Goal: Information Seeking & Learning: Learn about a topic

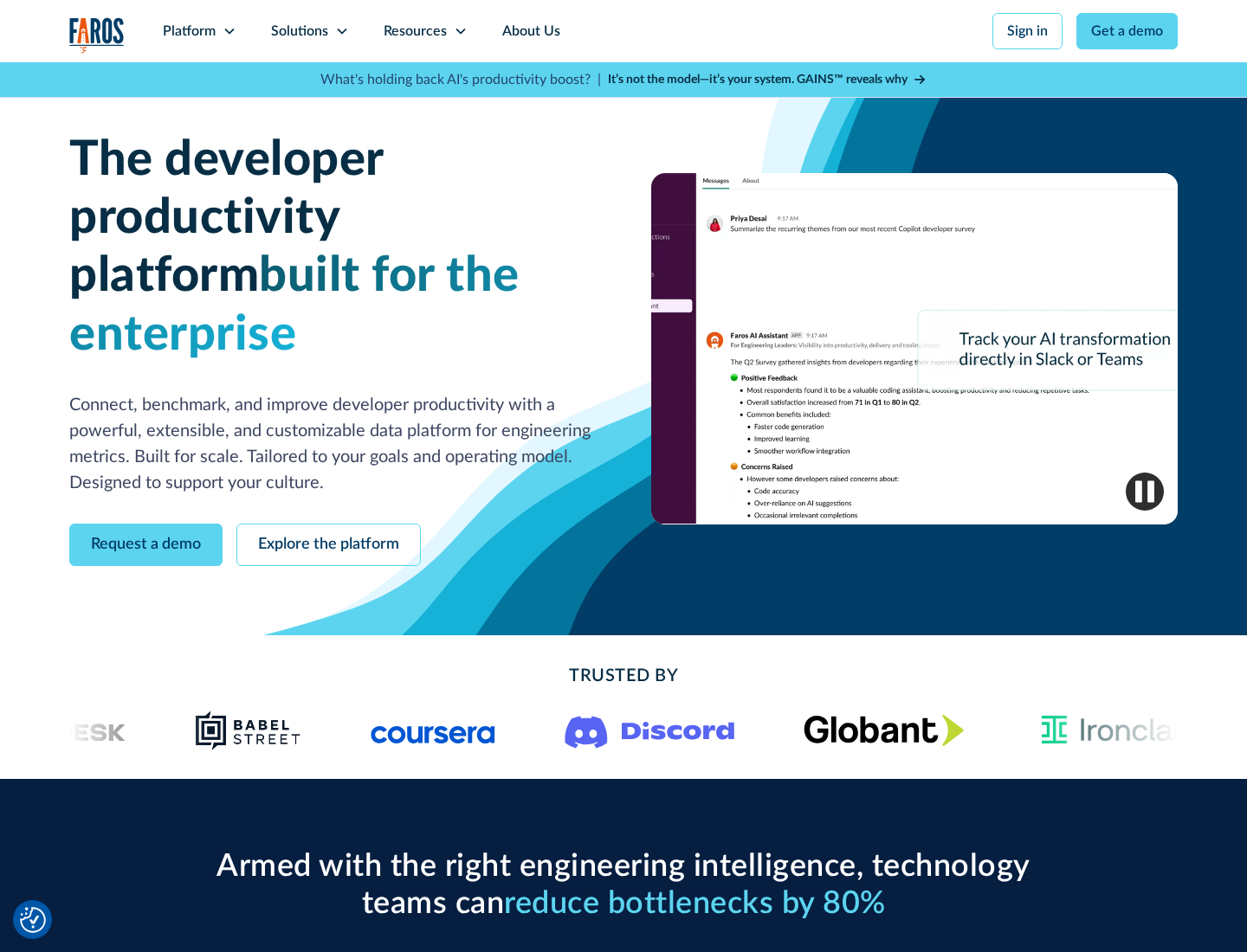
click at [228, 31] on icon at bounding box center [229, 31] width 14 height 14
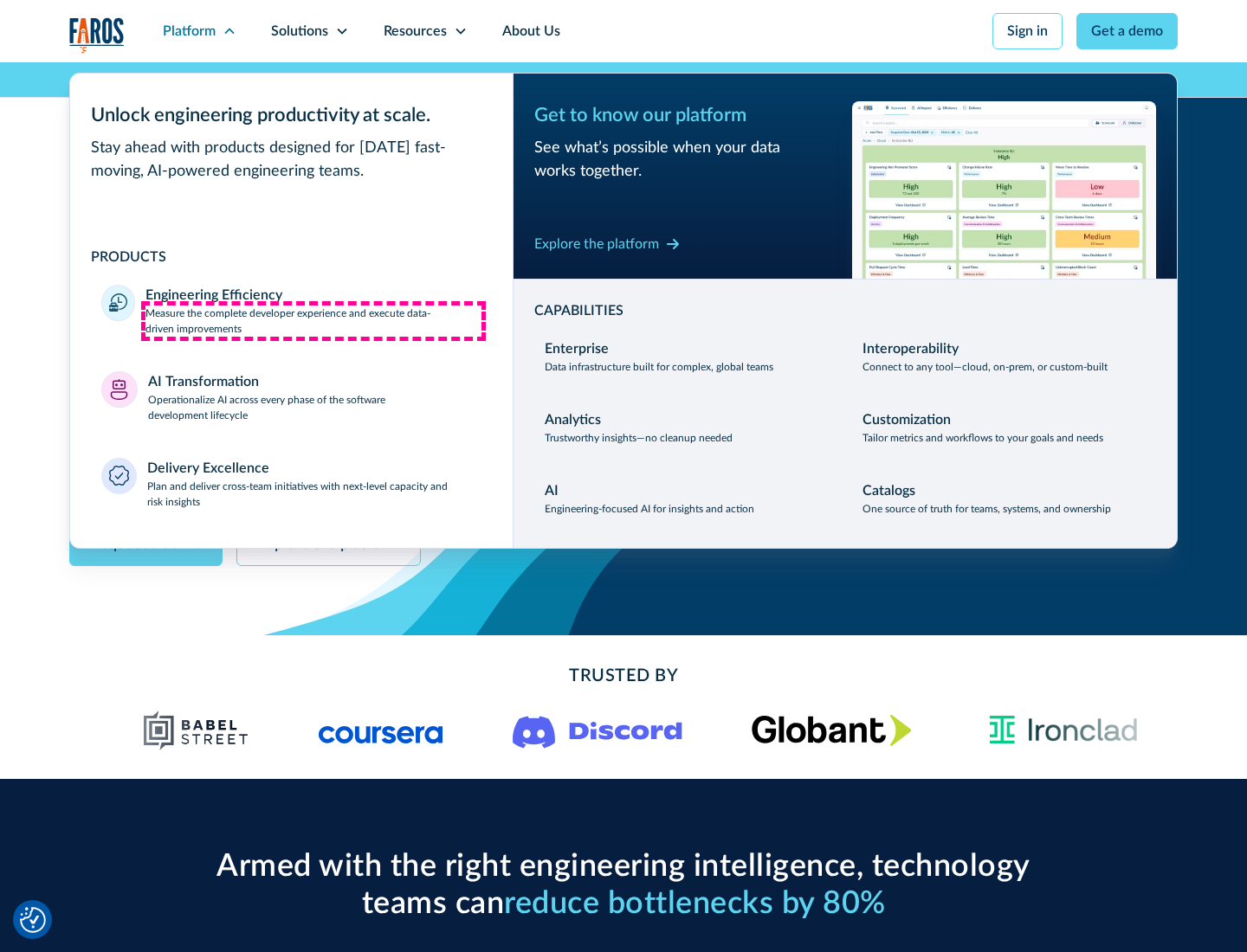
click at [313, 320] on p "Measure the complete developer experience and execute data-driven improvements" at bounding box center [313, 321] width 336 height 31
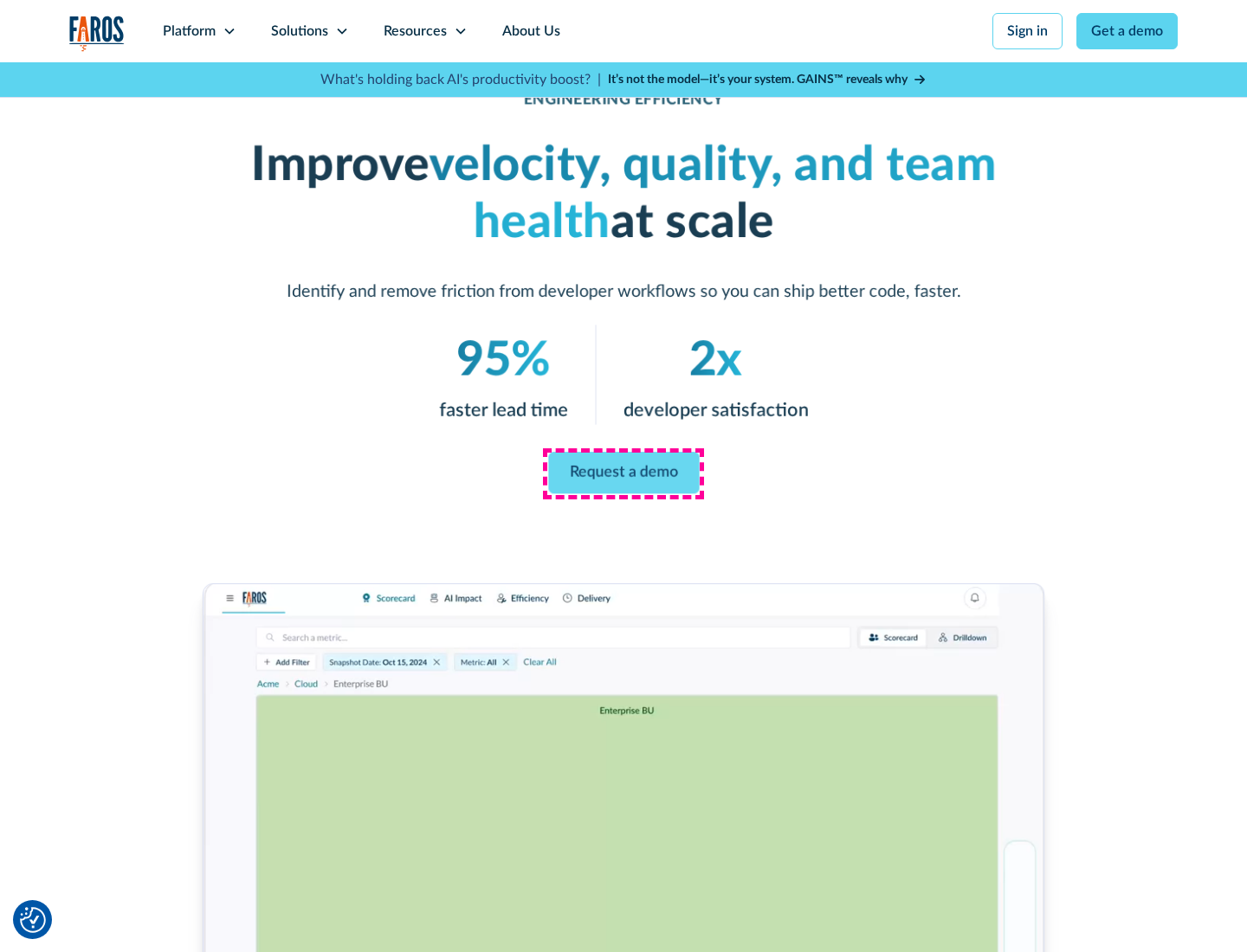
click at [624, 472] on link "Request a demo" at bounding box center [623, 472] width 151 height 41
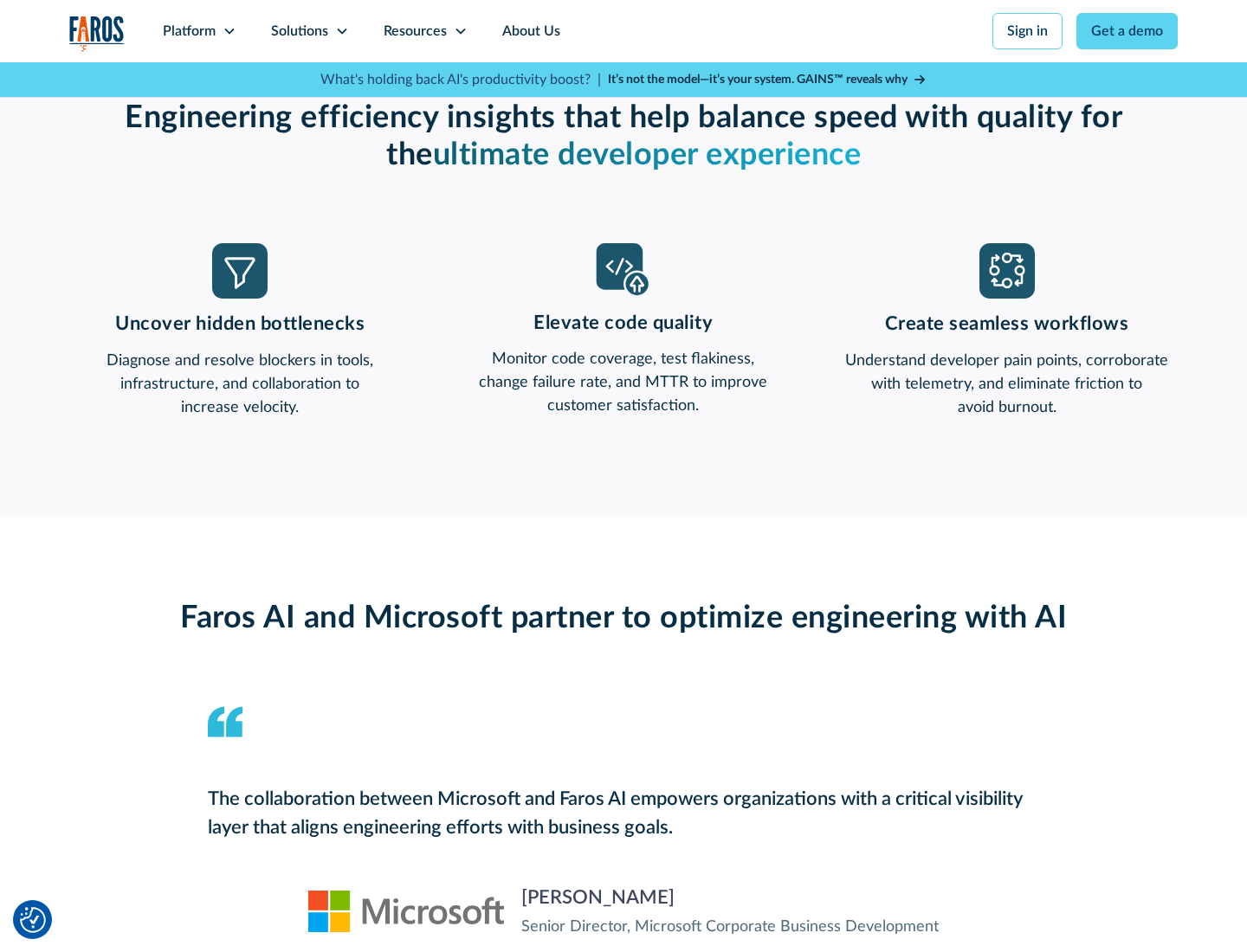
click at [228, 31] on icon at bounding box center [229, 31] width 14 height 14
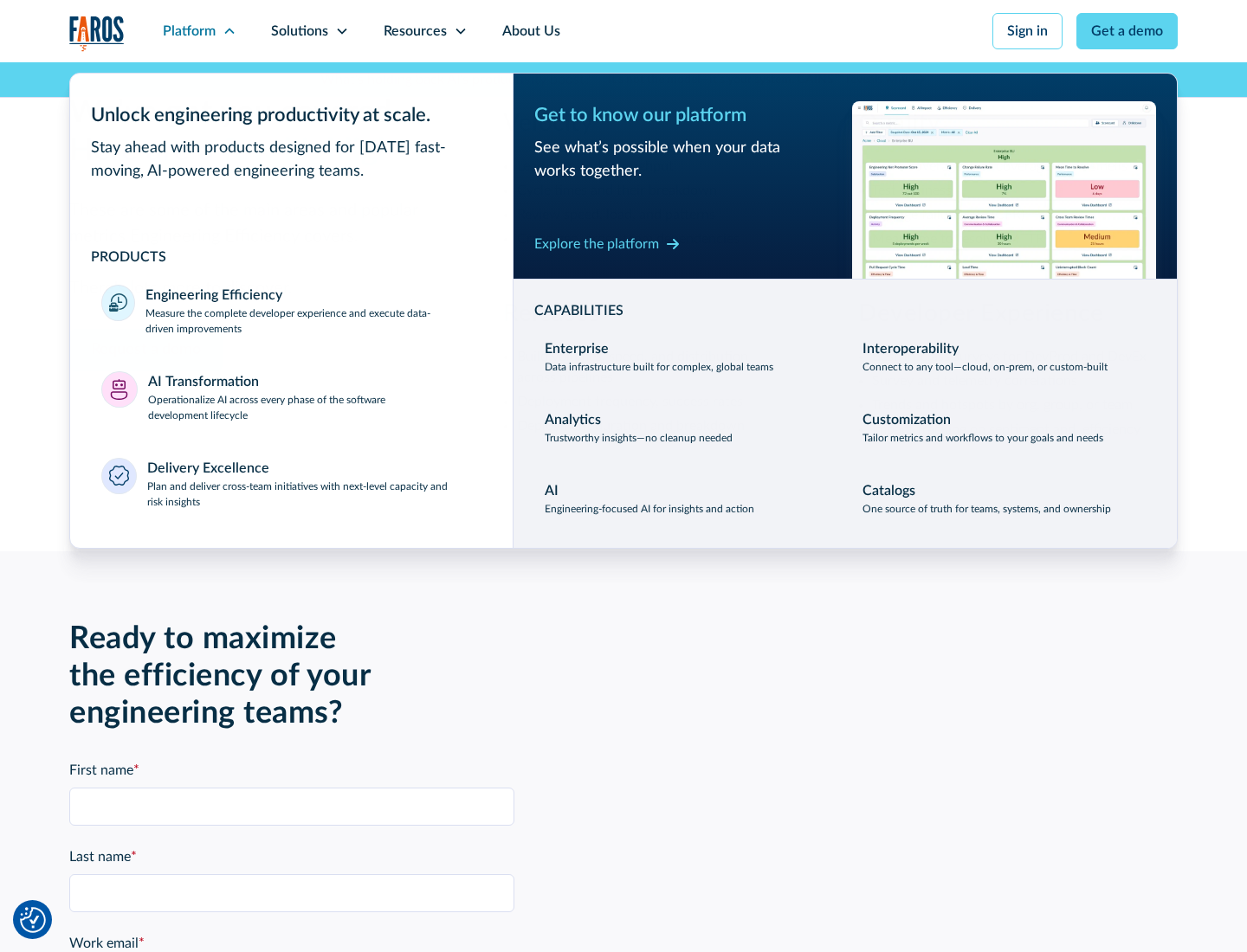
scroll to position [3797, 0]
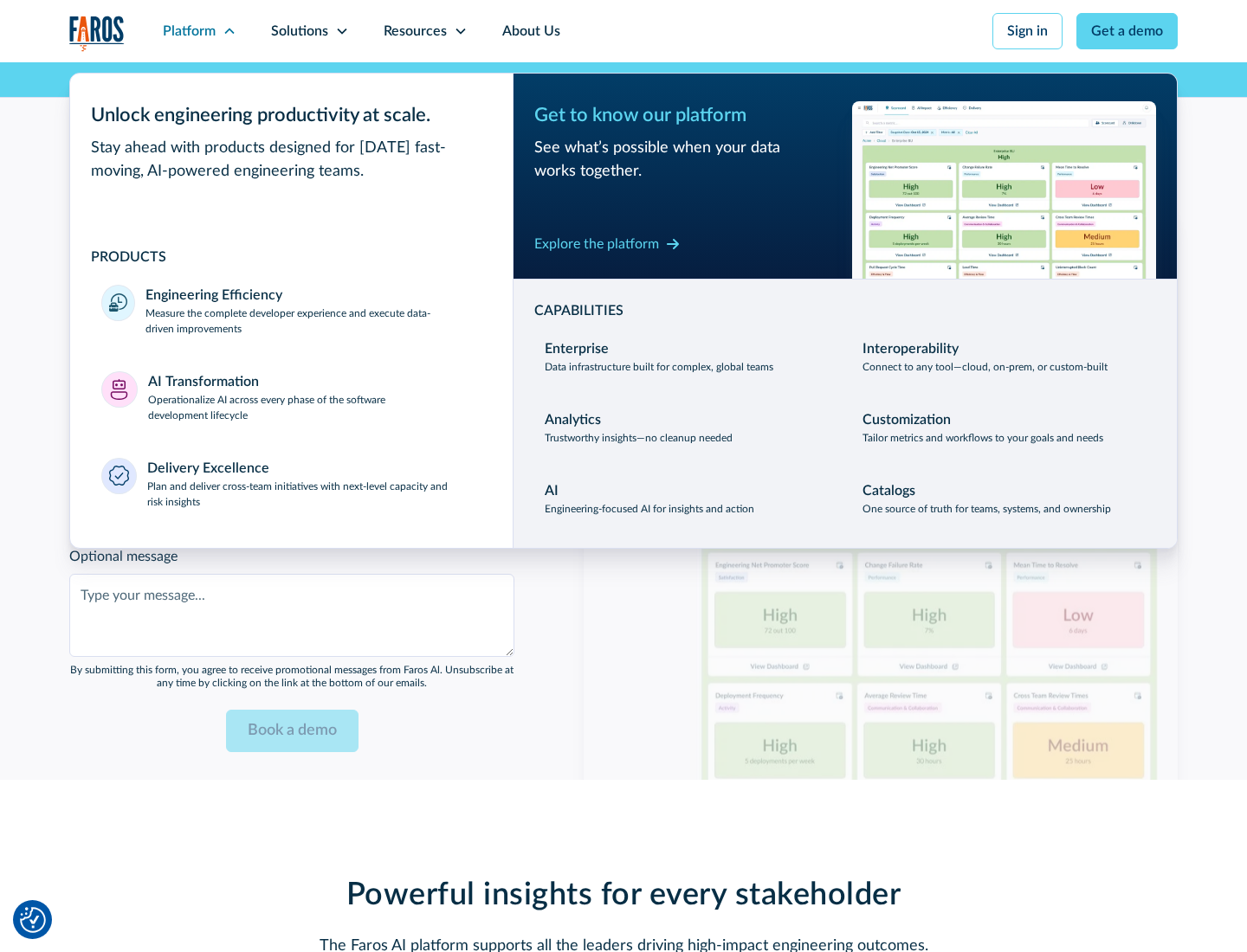
click at [314, 397] on p "Operationalize AI across every phase of the software development lifecycle" at bounding box center [315, 407] width 334 height 31
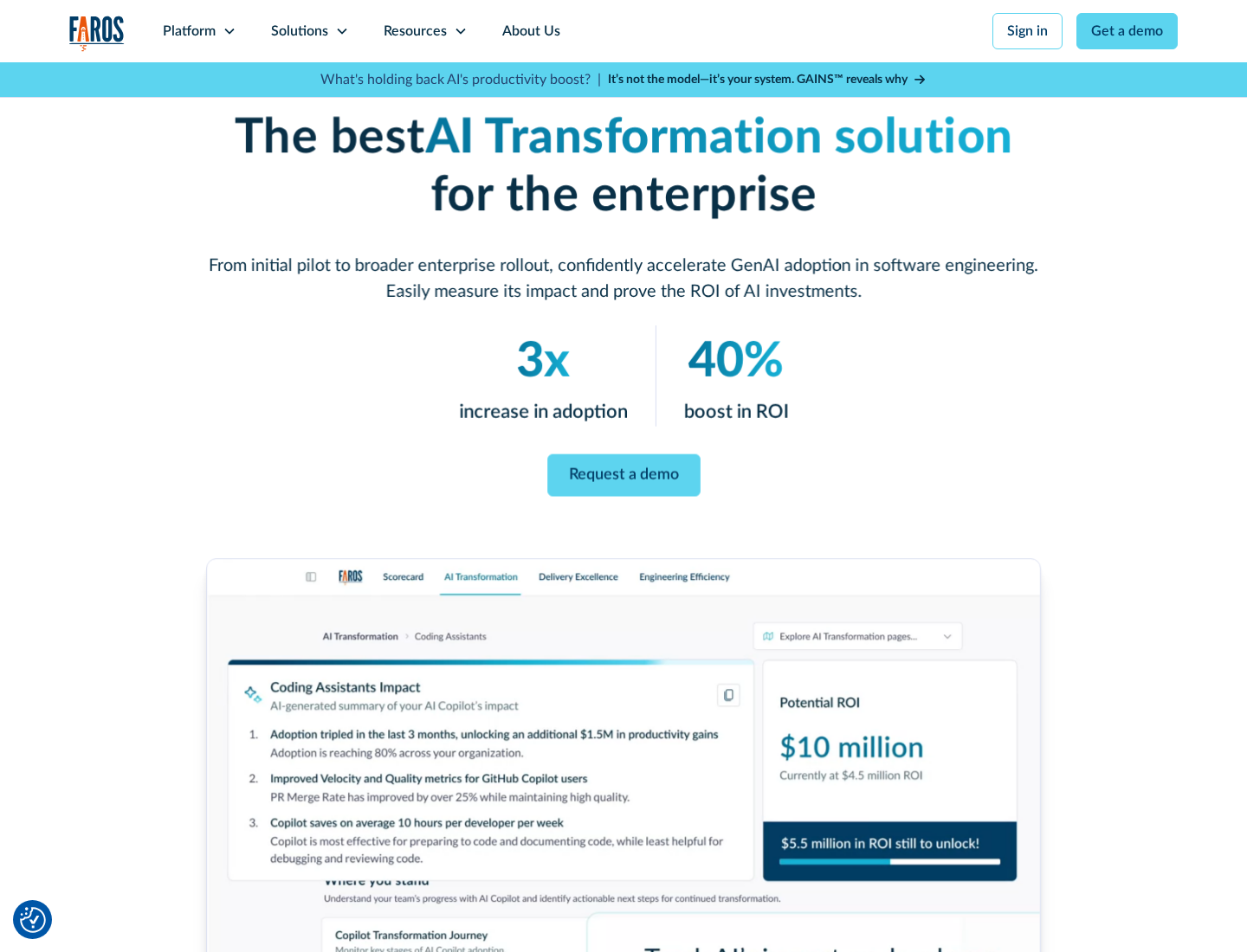
click at [624, 470] on link "Request a demo" at bounding box center [624, 475] width 153 height 42
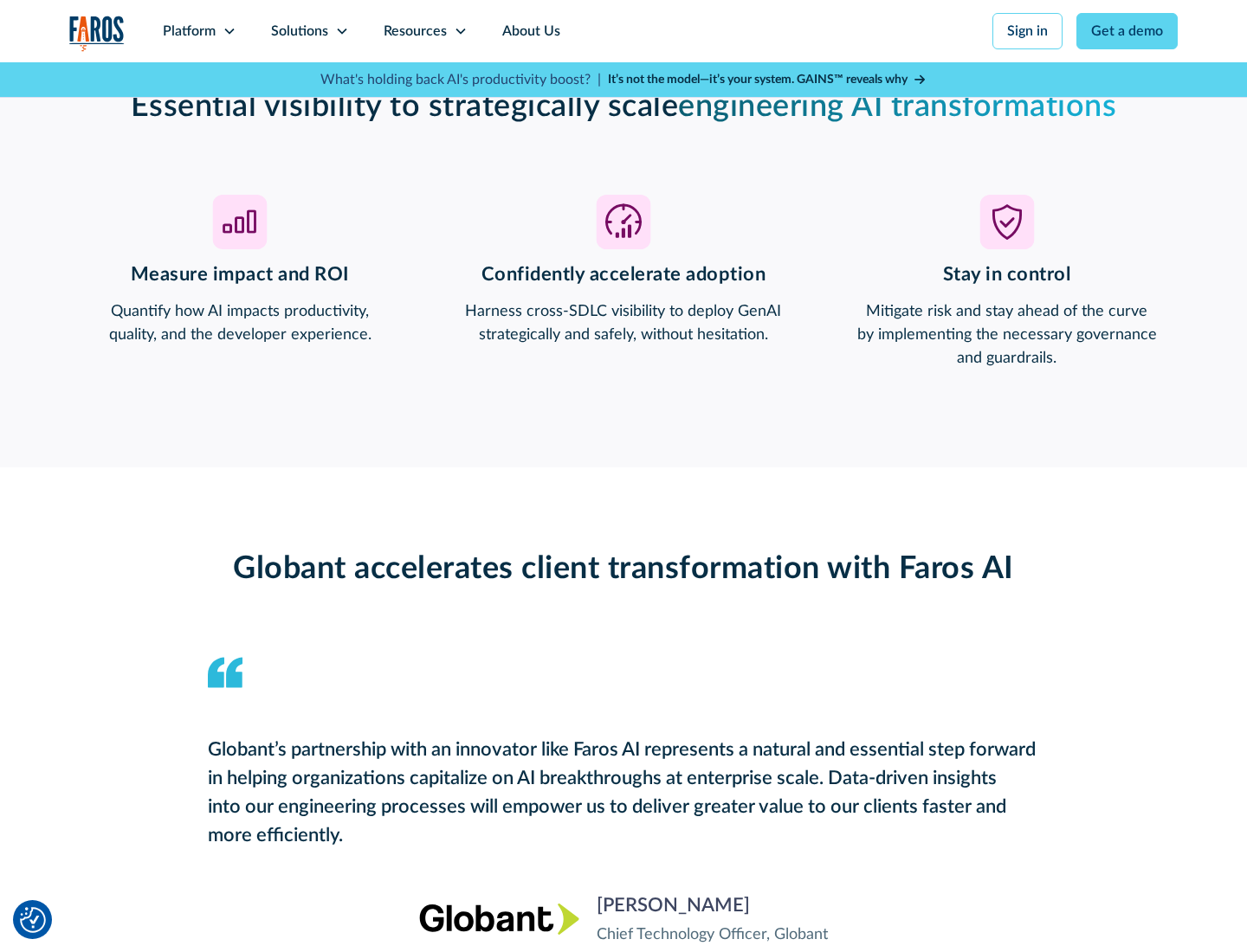
click at [199, 31] on div "Platform" at bounding box center [190, 32] width 53 height 21
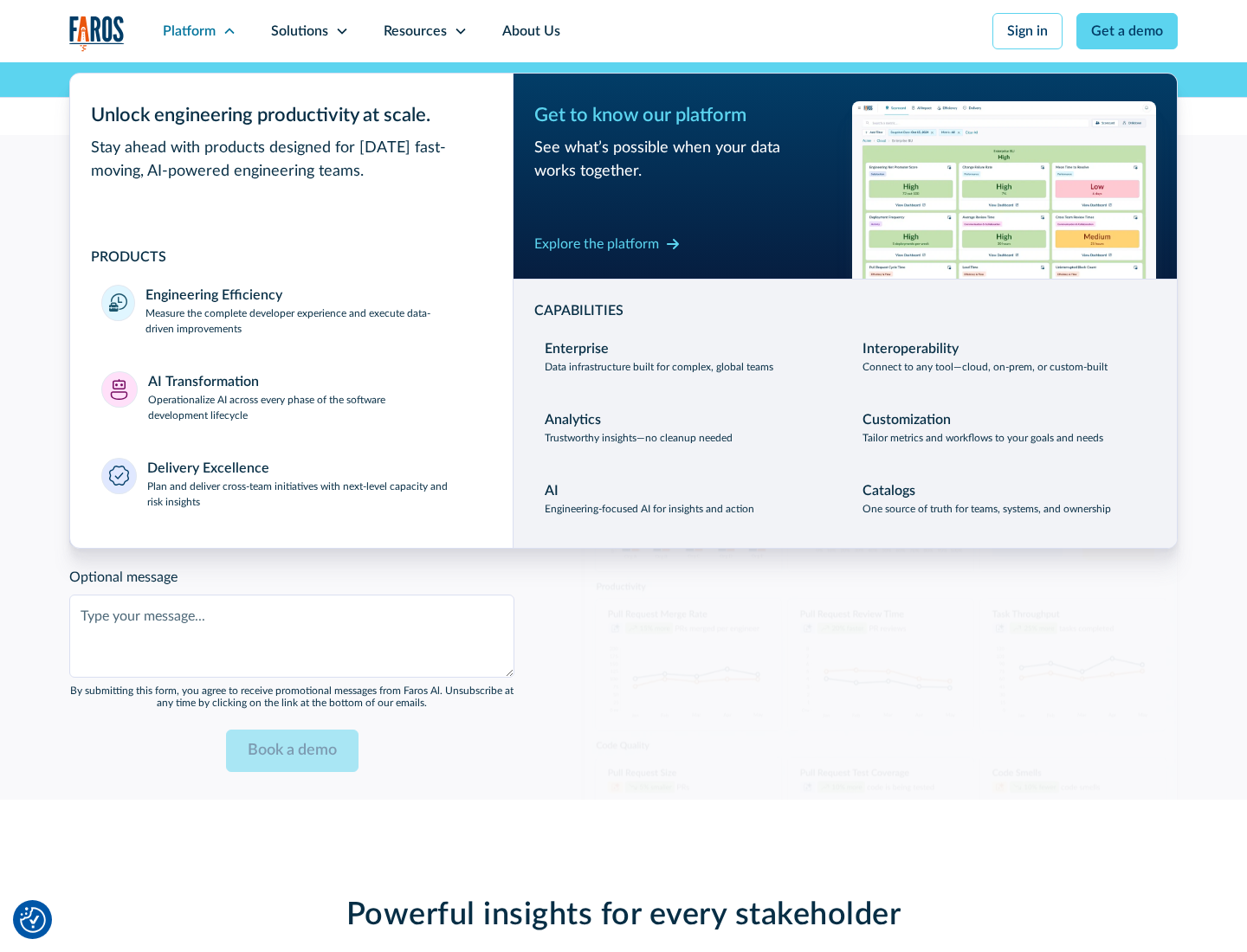
scroll to position [4208, 0]
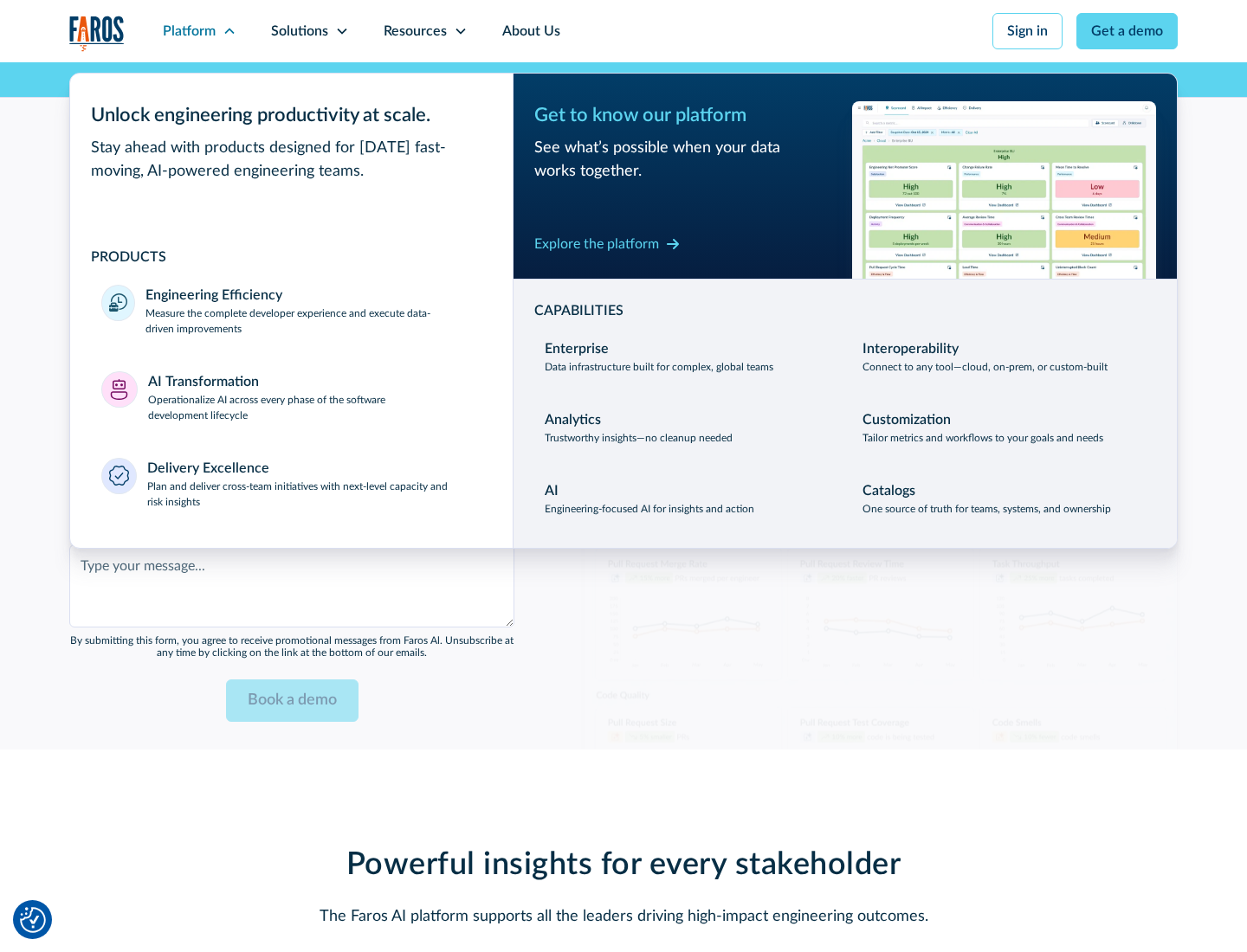
click at [596, 243] on div "Explore the platform" at bounding box center [596, 244] width 124 height 21
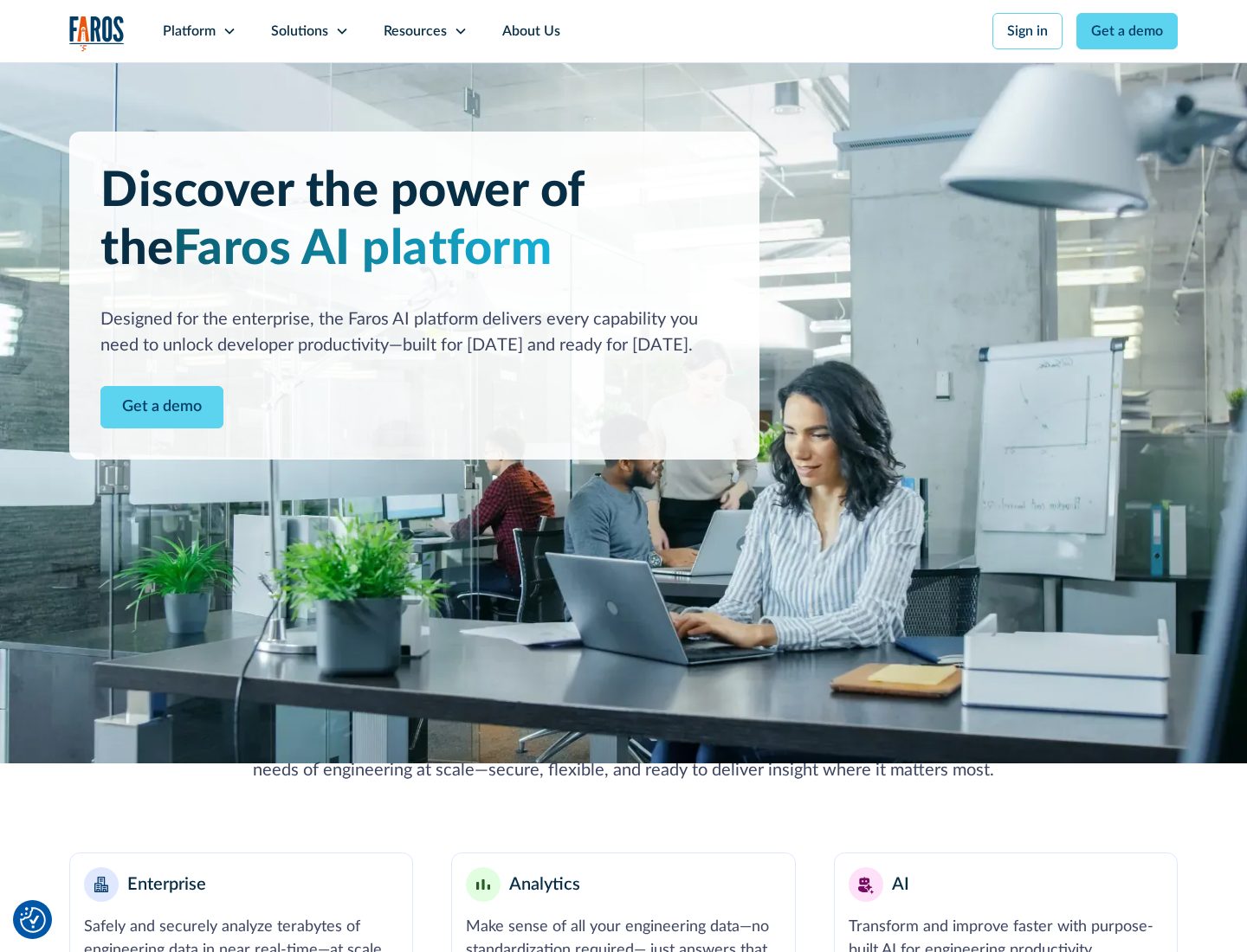
click at [162, 406] on link "Get a demo" at bounding box center [161, 407] width 123 height 42
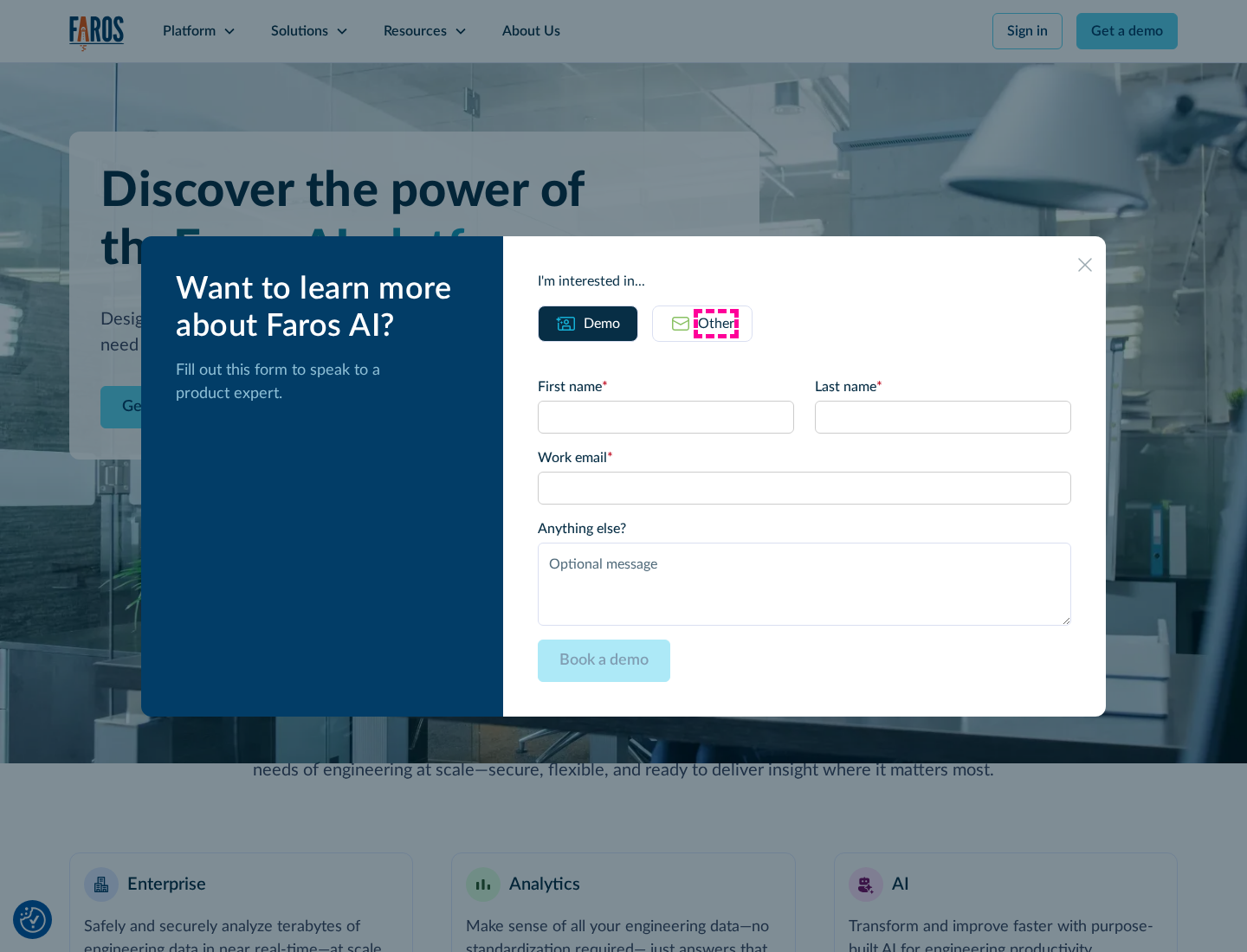
click at [716, 323] on div "Other" at bounding box center [715, 324] width 36 height 21
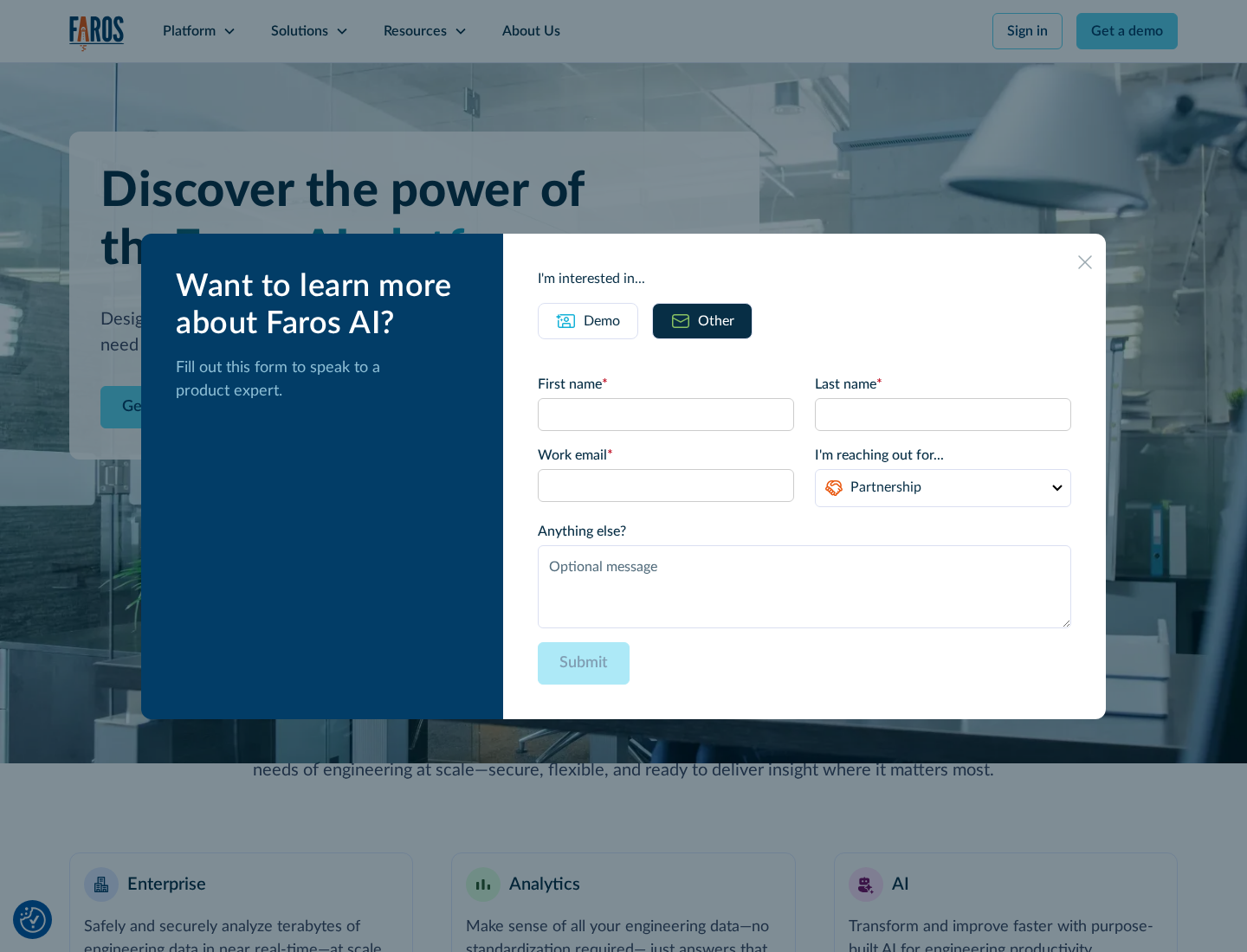
click at [601, 320] on div "Demo" at bounding box center [601, 321] width 36 height 21
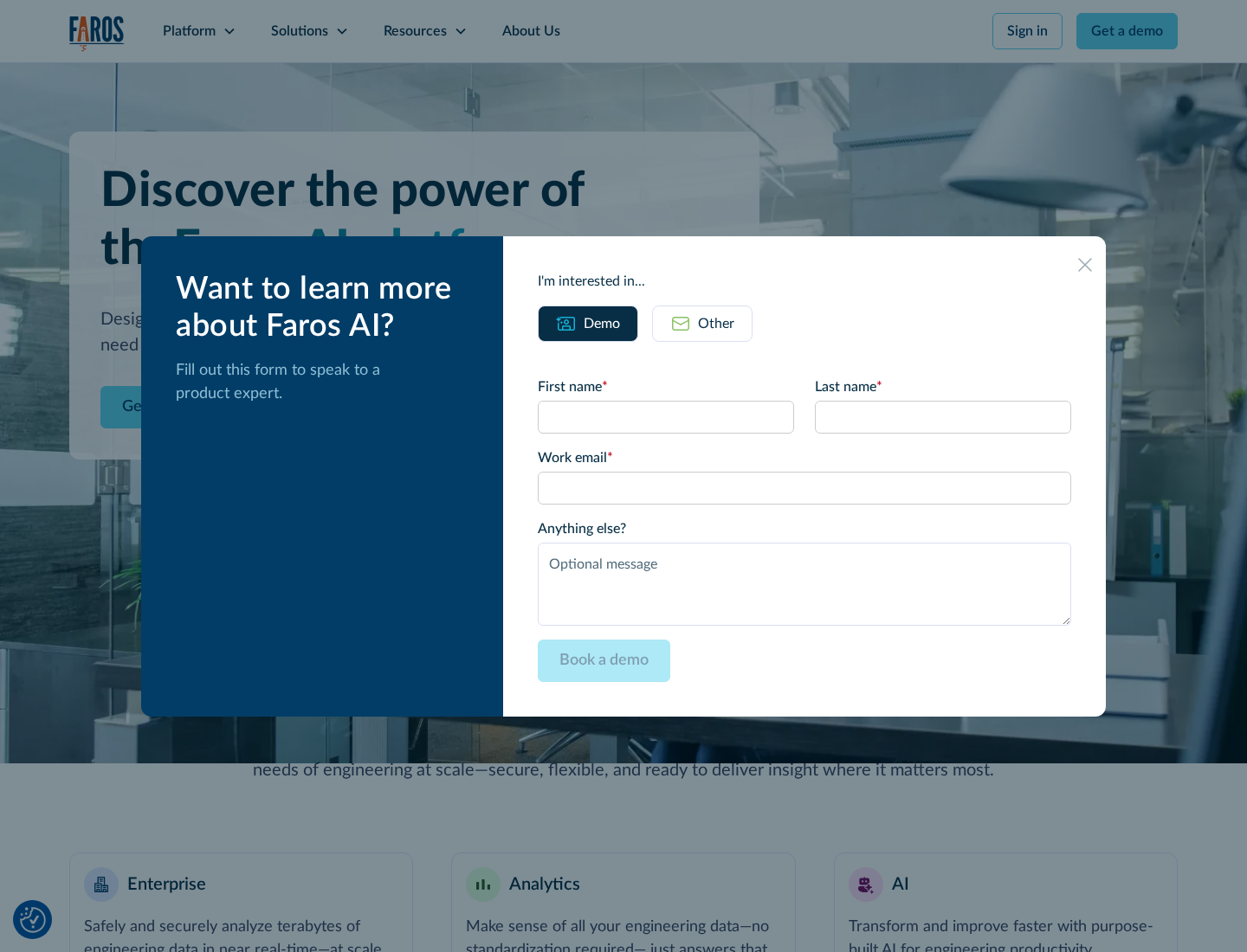
click at [1085, 264] on icon at bounding box center [1085, 265] width 14 height 14
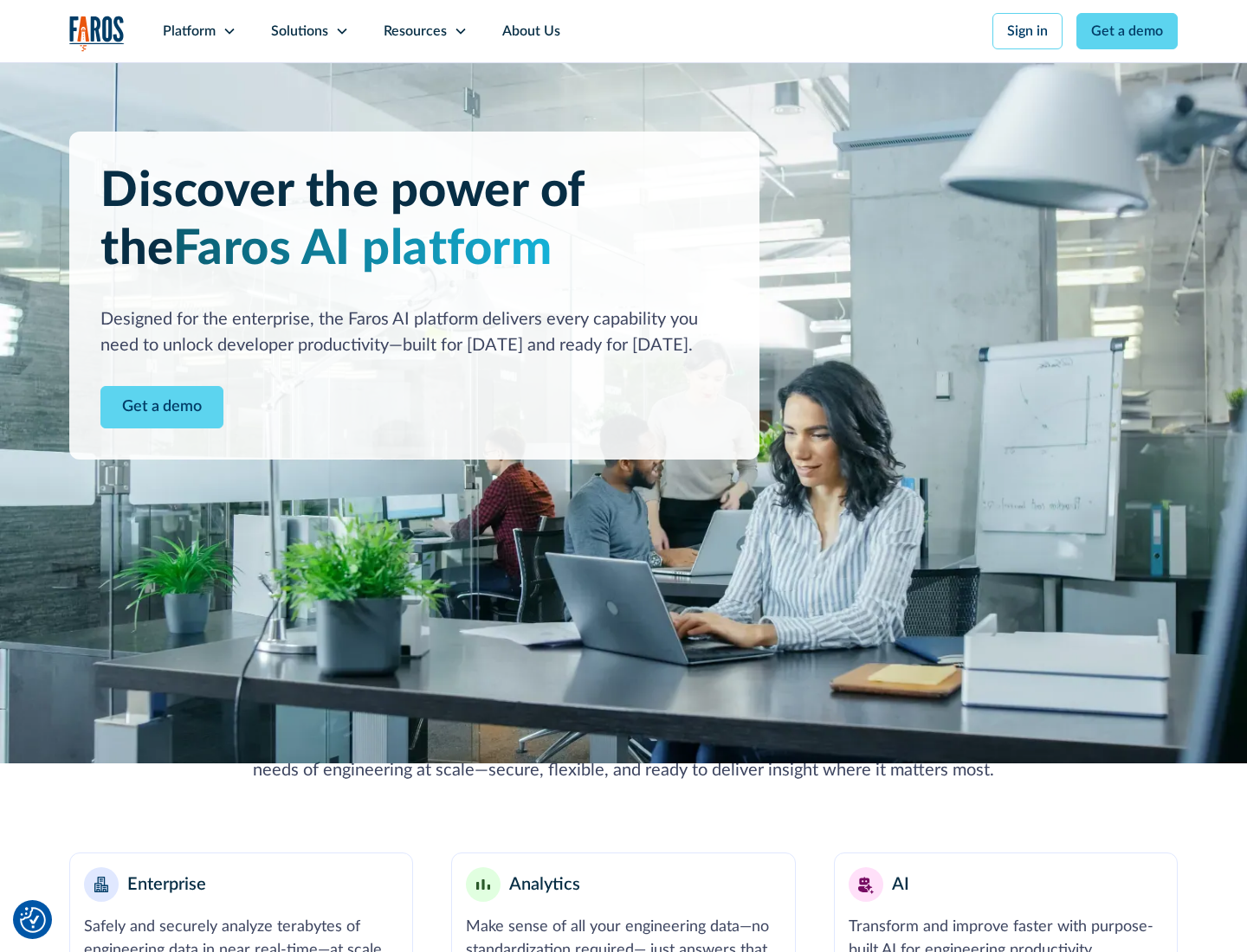
click at [228, 31] on icon at bounding box center [229, 31] width 14 height 14
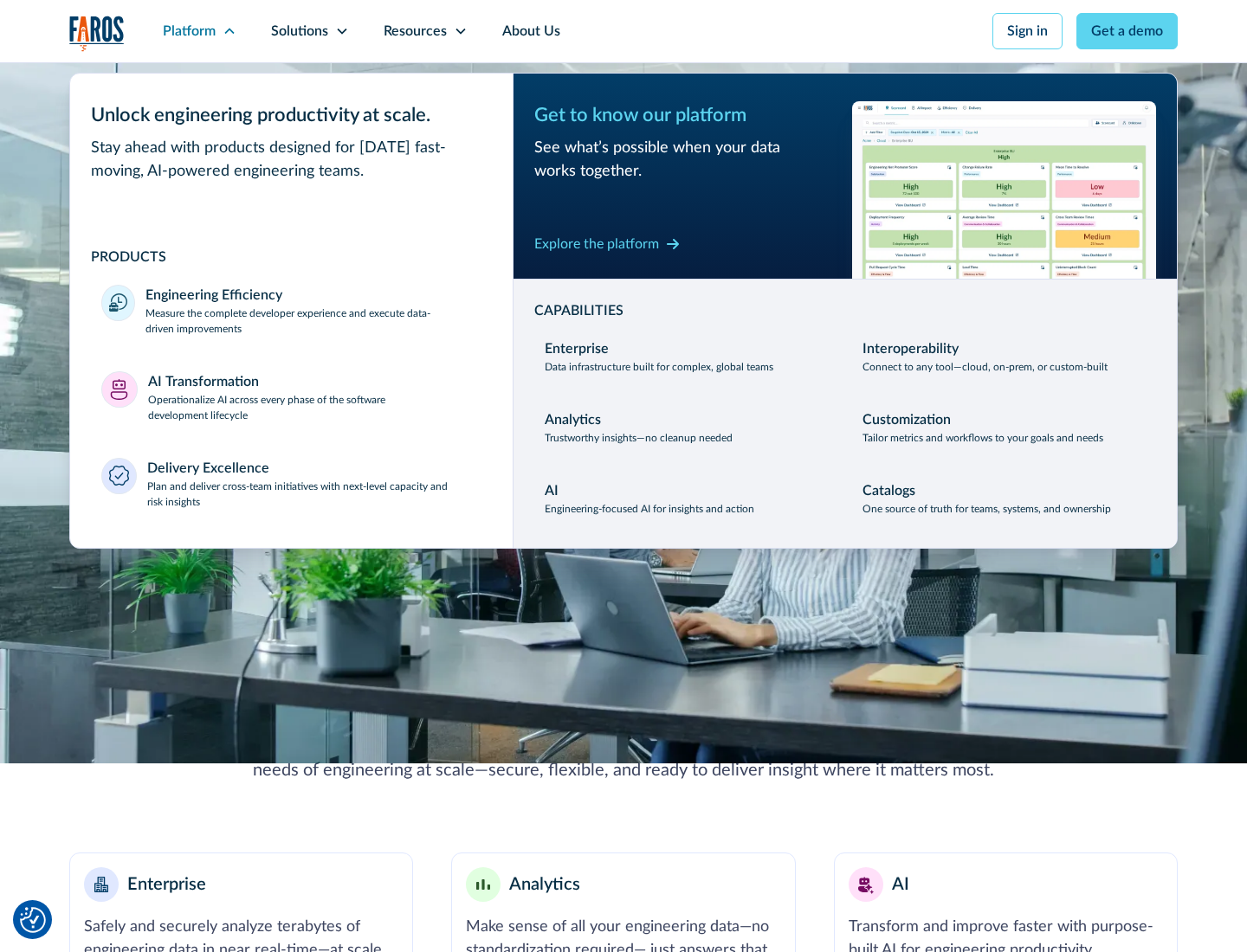
click at [313, 494] on p "Plan and deliver cross-team initiatives with next-level capacity and risk insig…" at bounding box center [315, 494] width 335 height 31
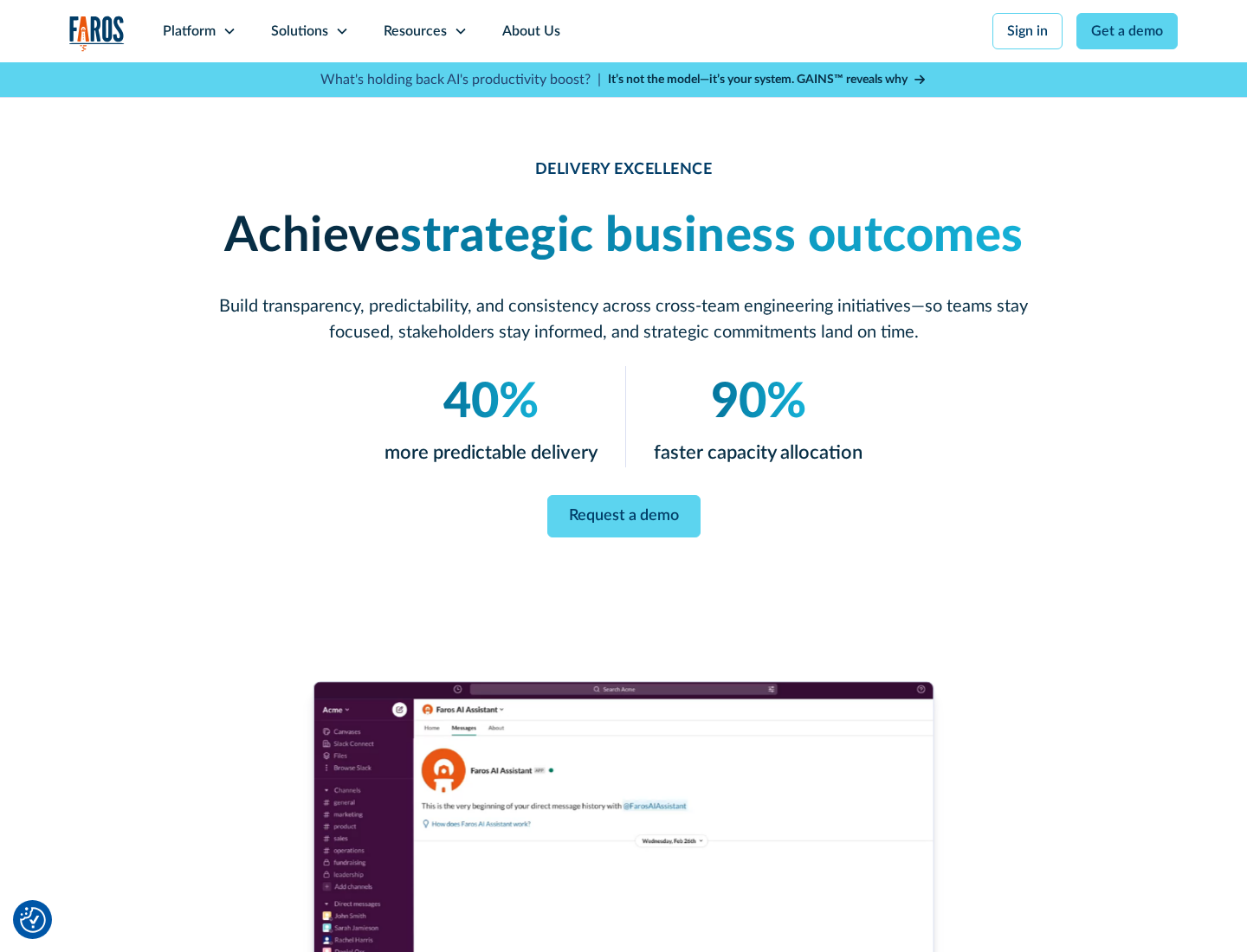
click at [341, 31] on icon at bounding box center [342, 31] width 14 height 14
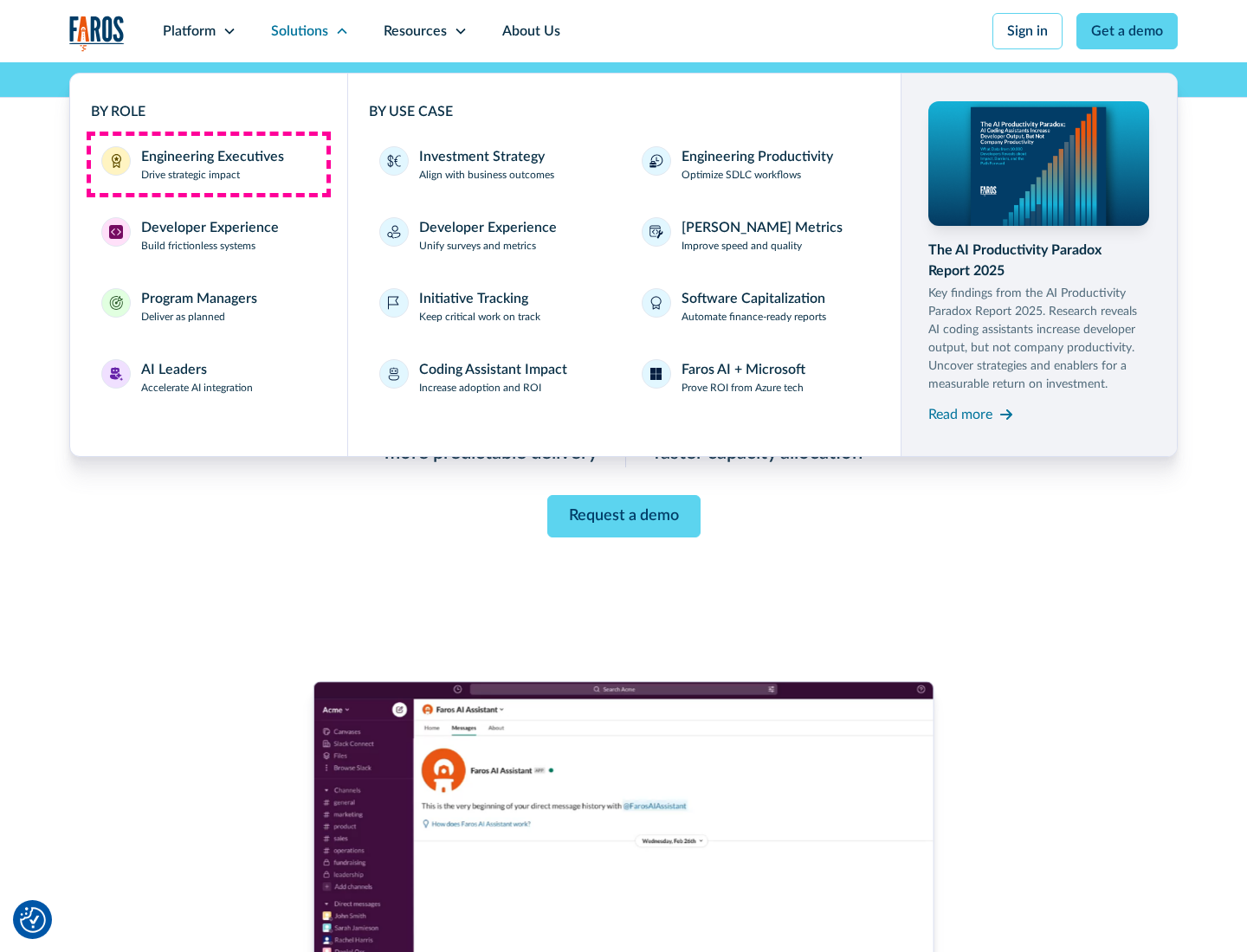
click at [208, 165] on div "Engineering Executives" at bounding box center [213, 157] width 143 height 21
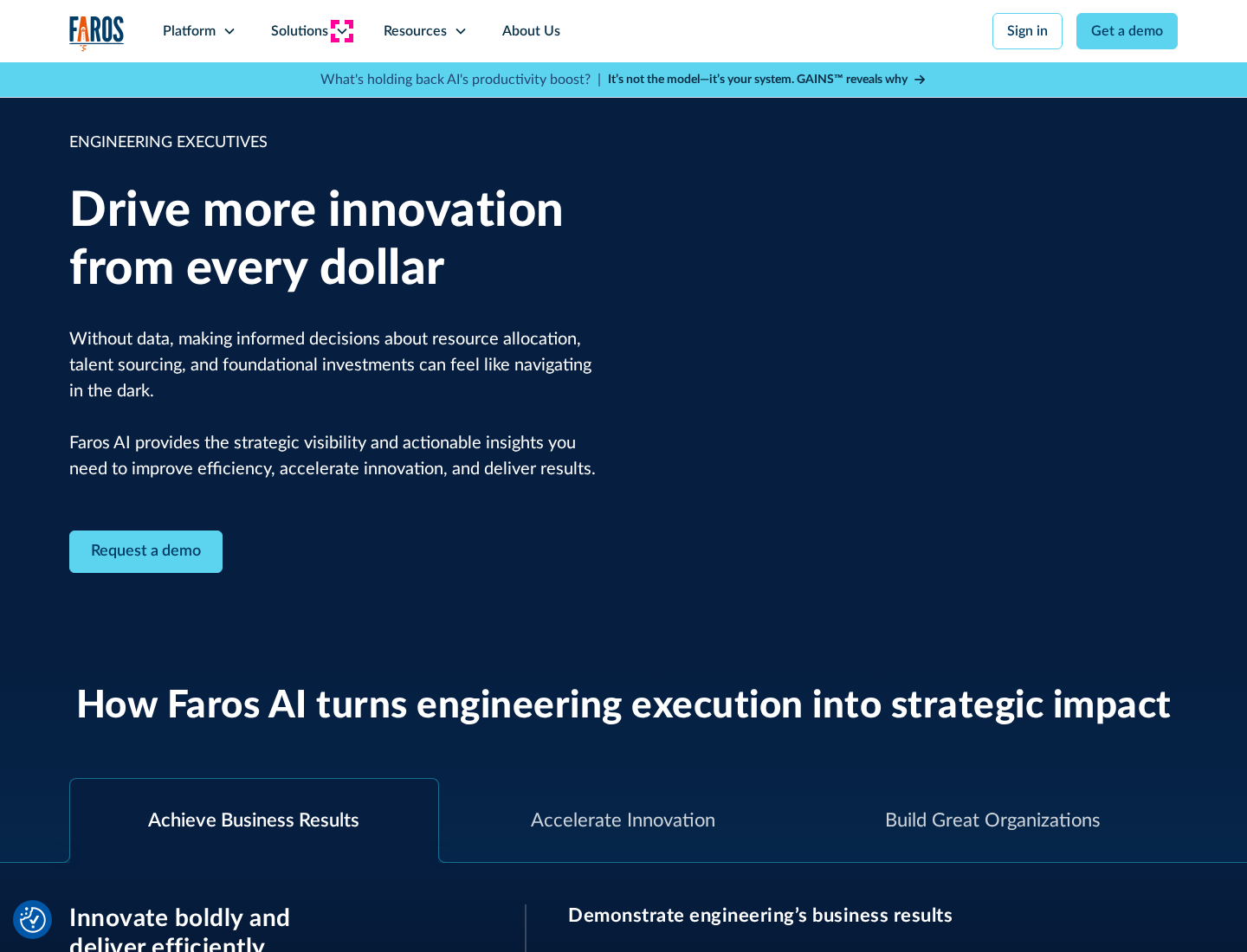
click at [341, 31] on icon at bounding box center [342, 31] width 14 height 14
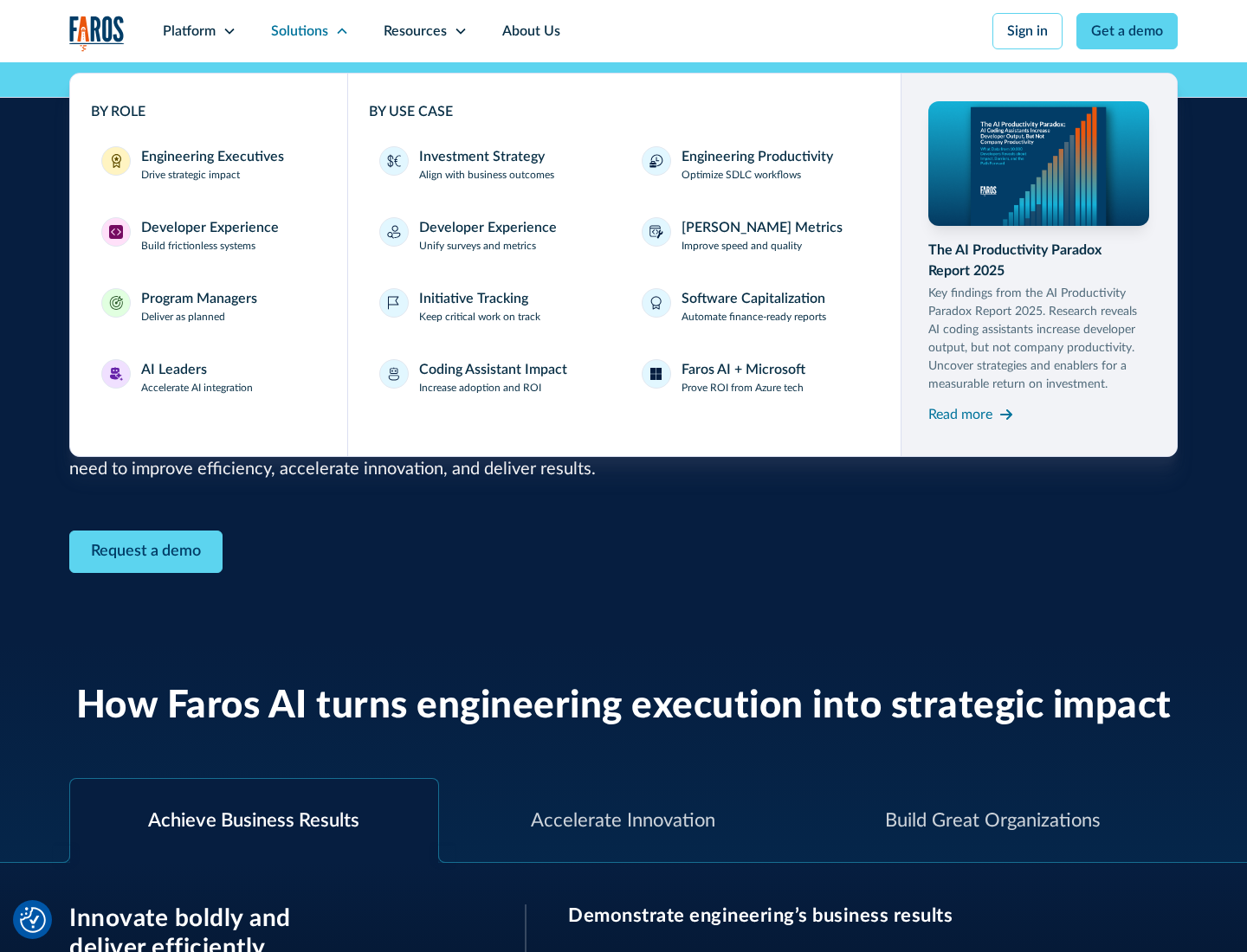
click at [208, 227] on div "Developer Experience" at bounding box center [210, 227] width 138 height 21
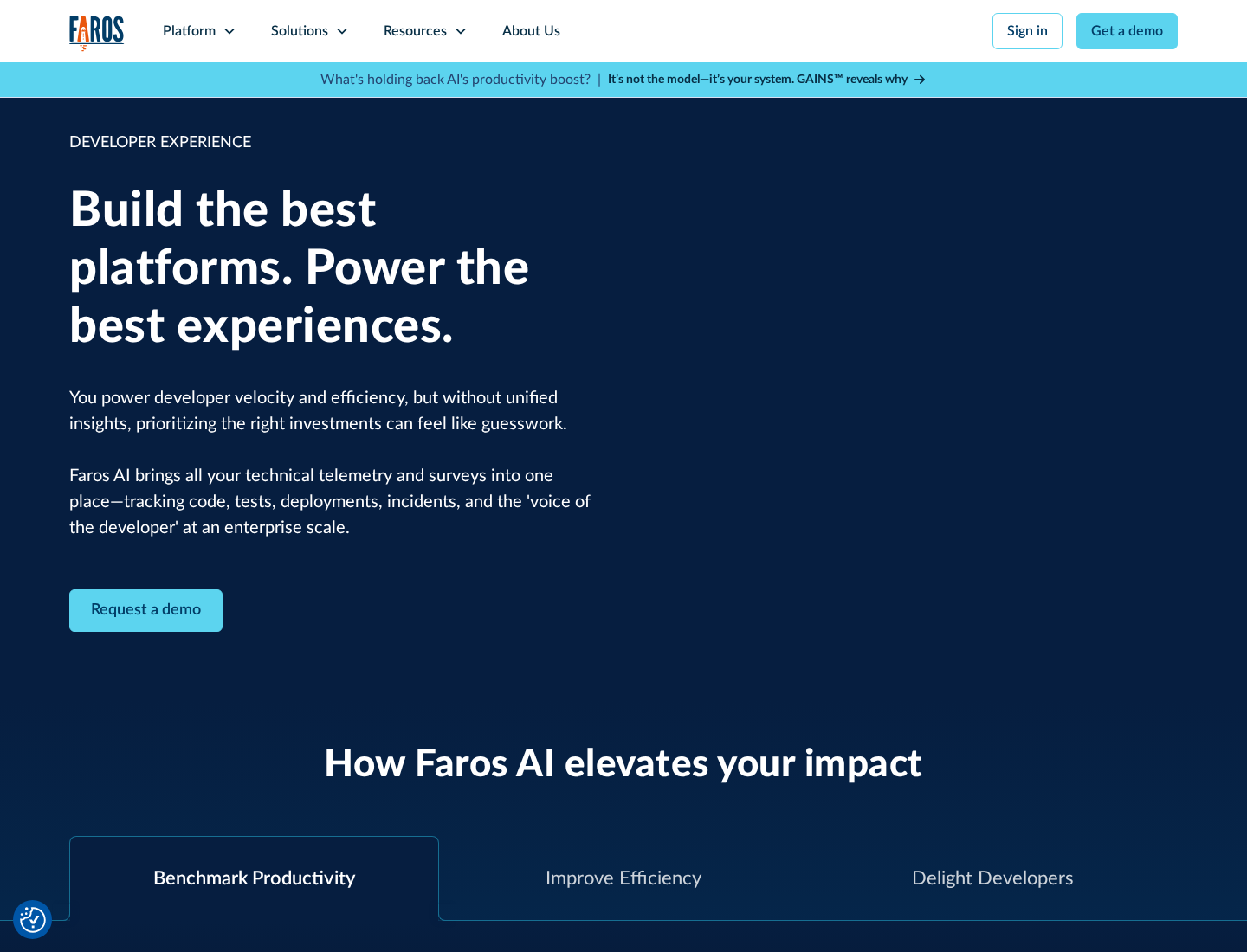
click at [309, 31] on div "Solutions" at bounding box center [299, 32] width 57 height 21
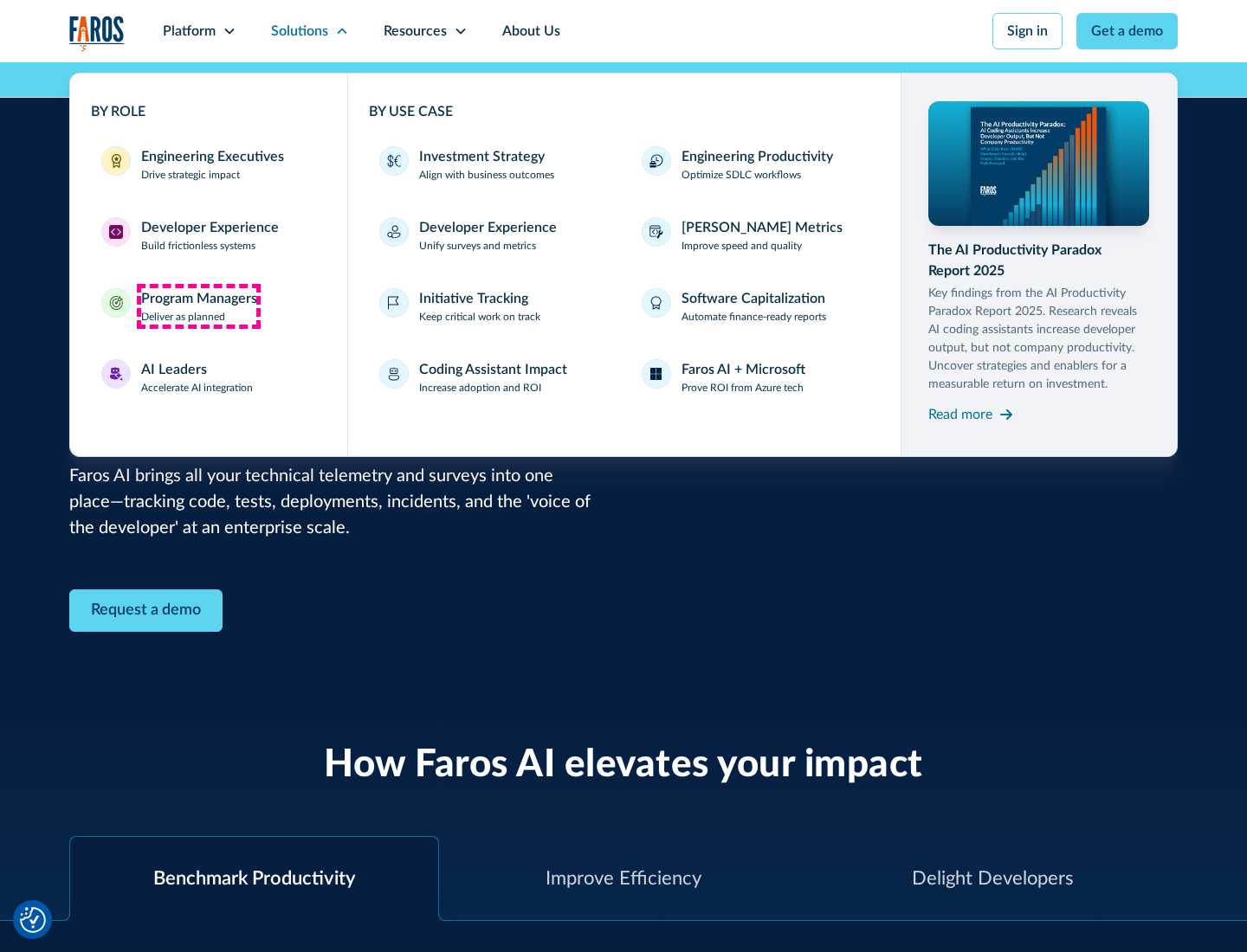
click at [198, 307] on div "Program Managers" at bounding box center [199, 299] width 116 height 21
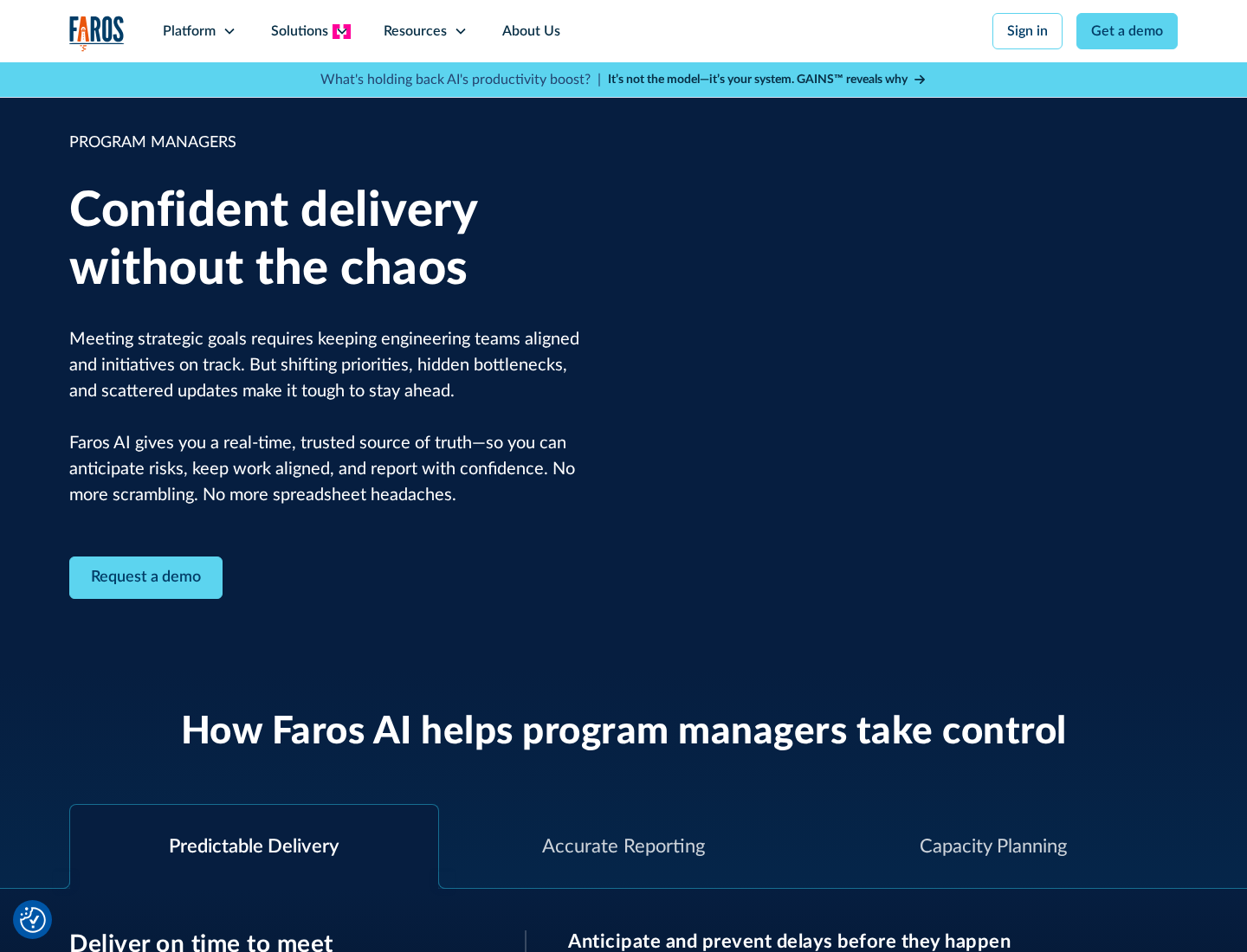
click at [341, 31] on icon at bounding box center [342, 31] width 14 height 14
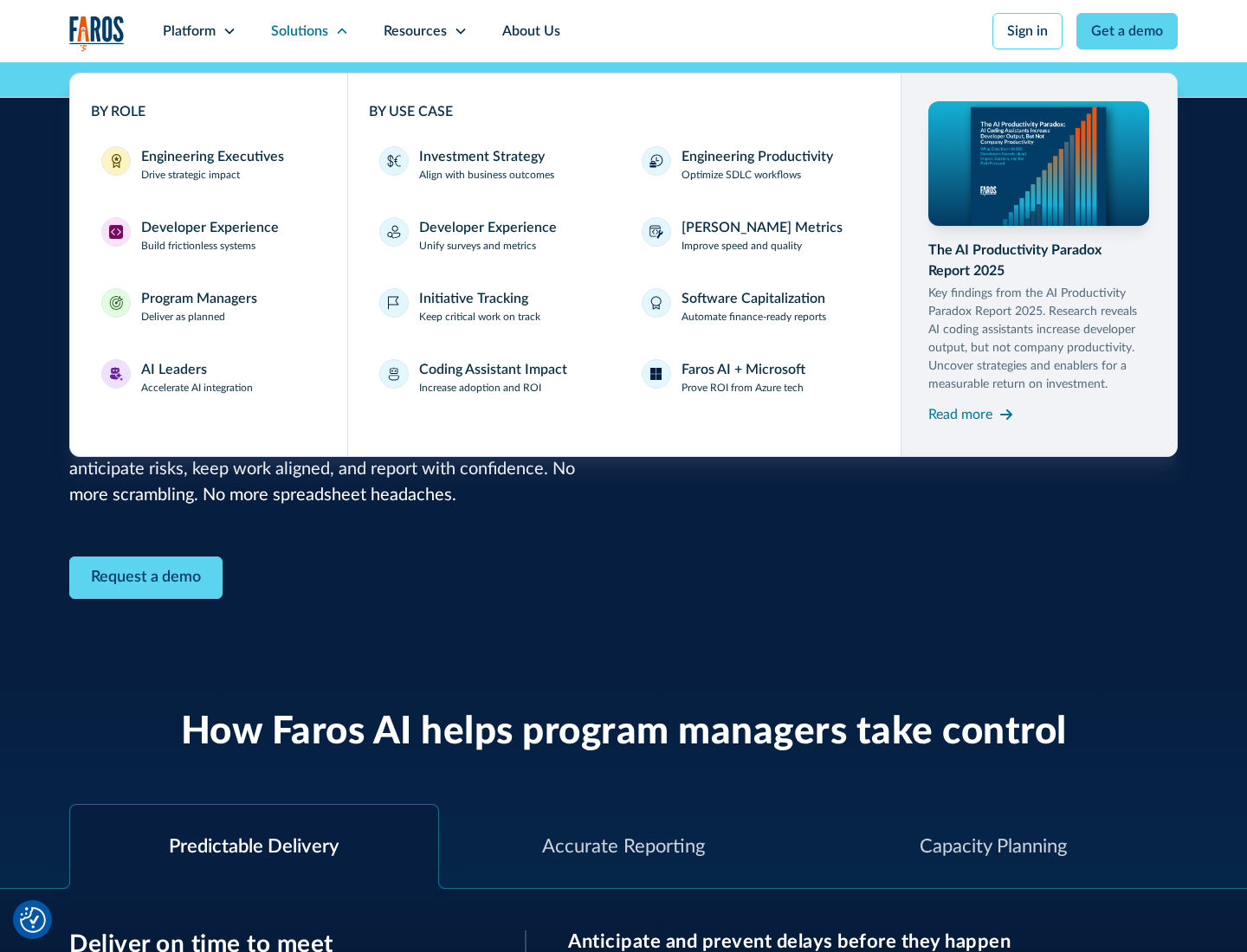
click at [198, 377] on div "AI Leaders" at bounding box center [174, 369] width 66 height 21
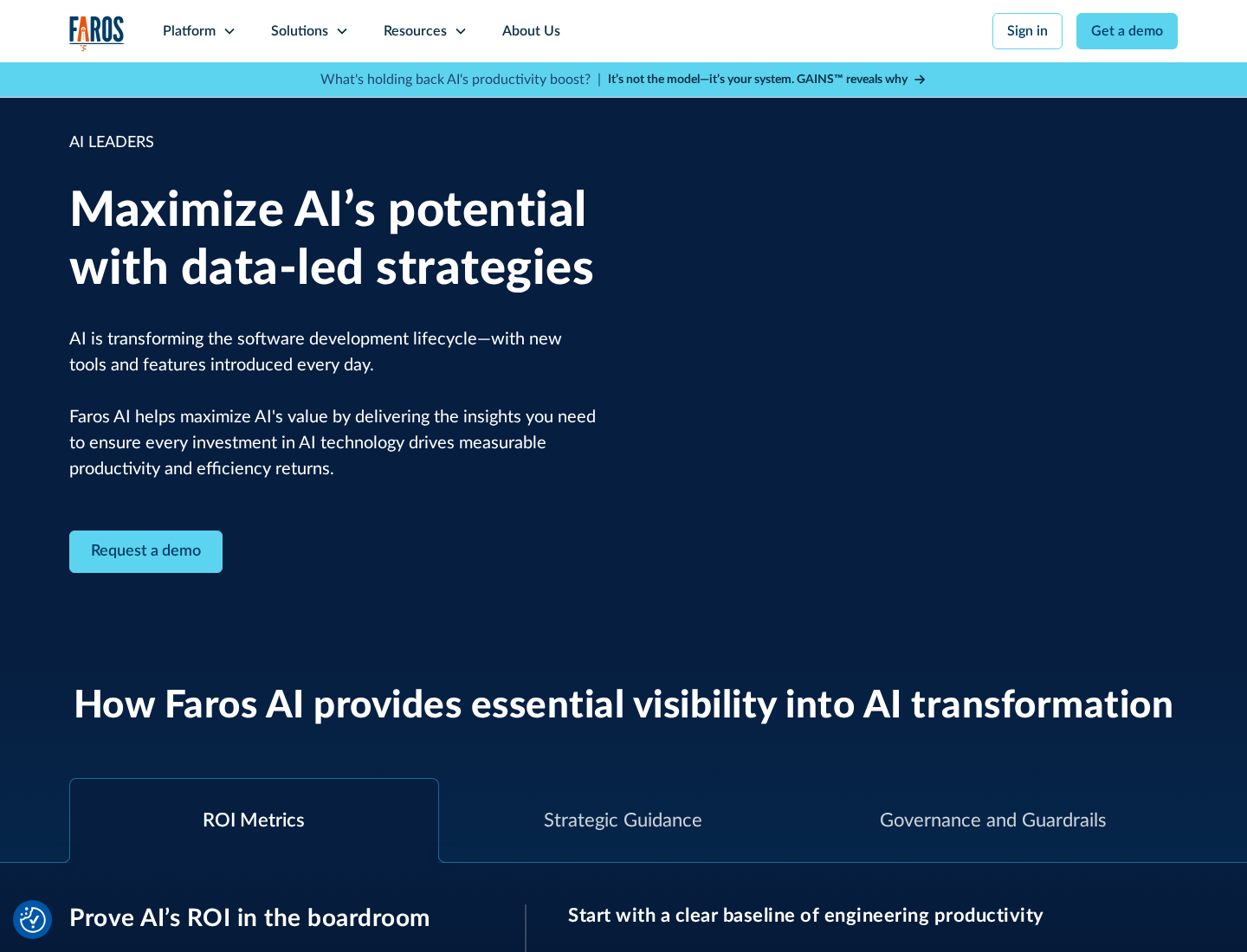
click at [341, 31] on icon at bounding box center [342, 31] width 14 height 14
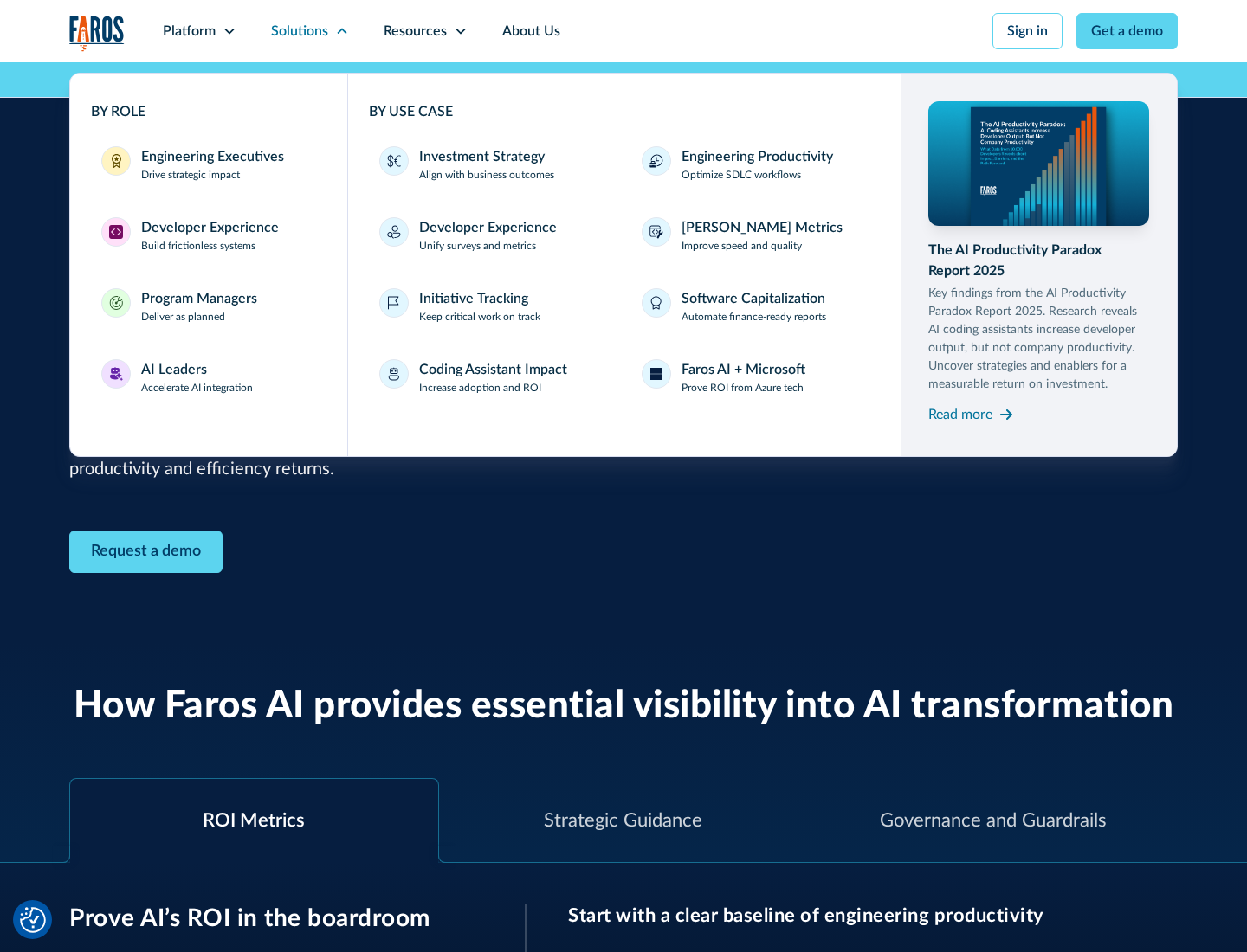
click at [480, 157] on div "Investment Strategy" at bounding box center [482, 157] width 125 height 21
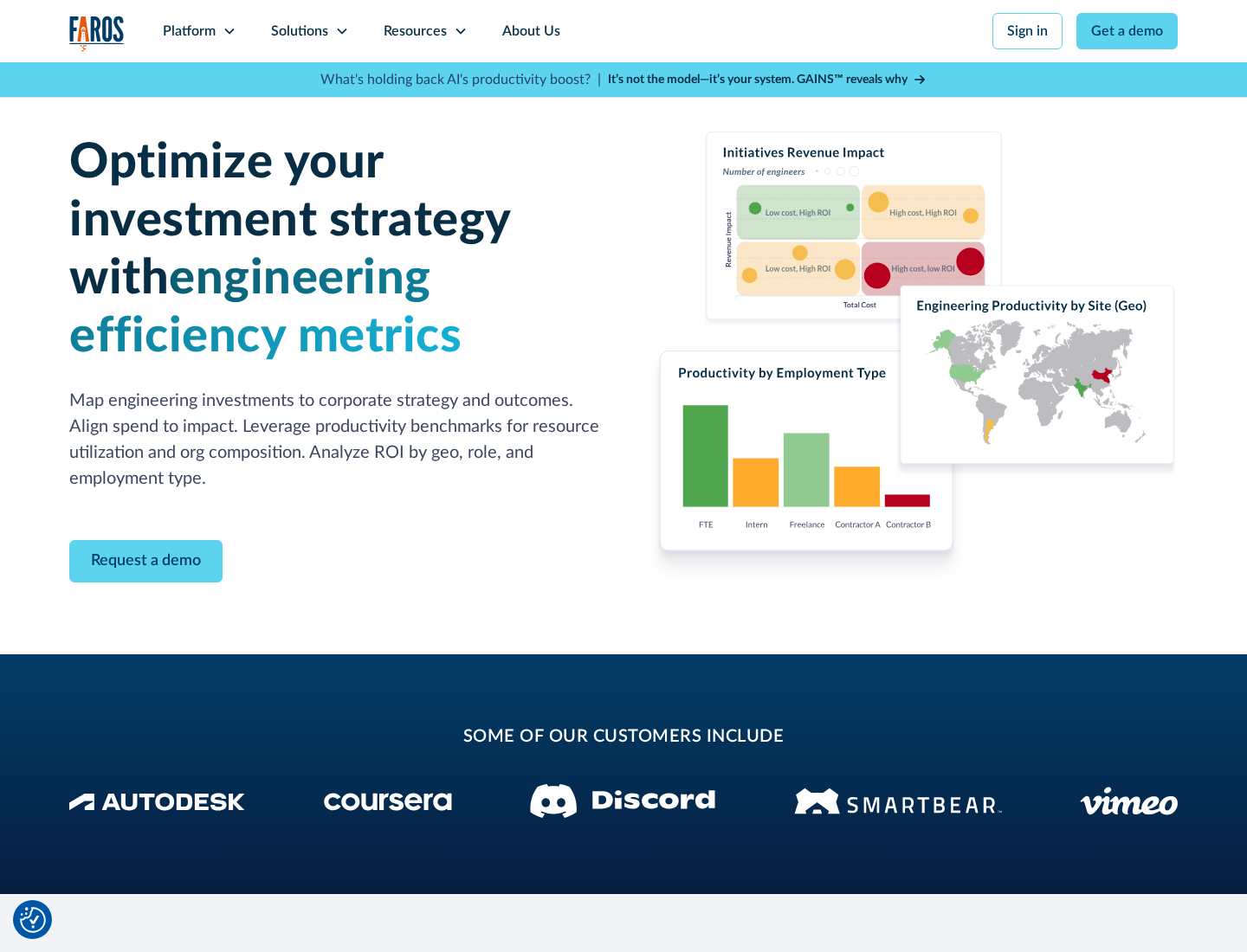
click at [341, 31] on icon at bounding box center [342, 31] width 14 height 14
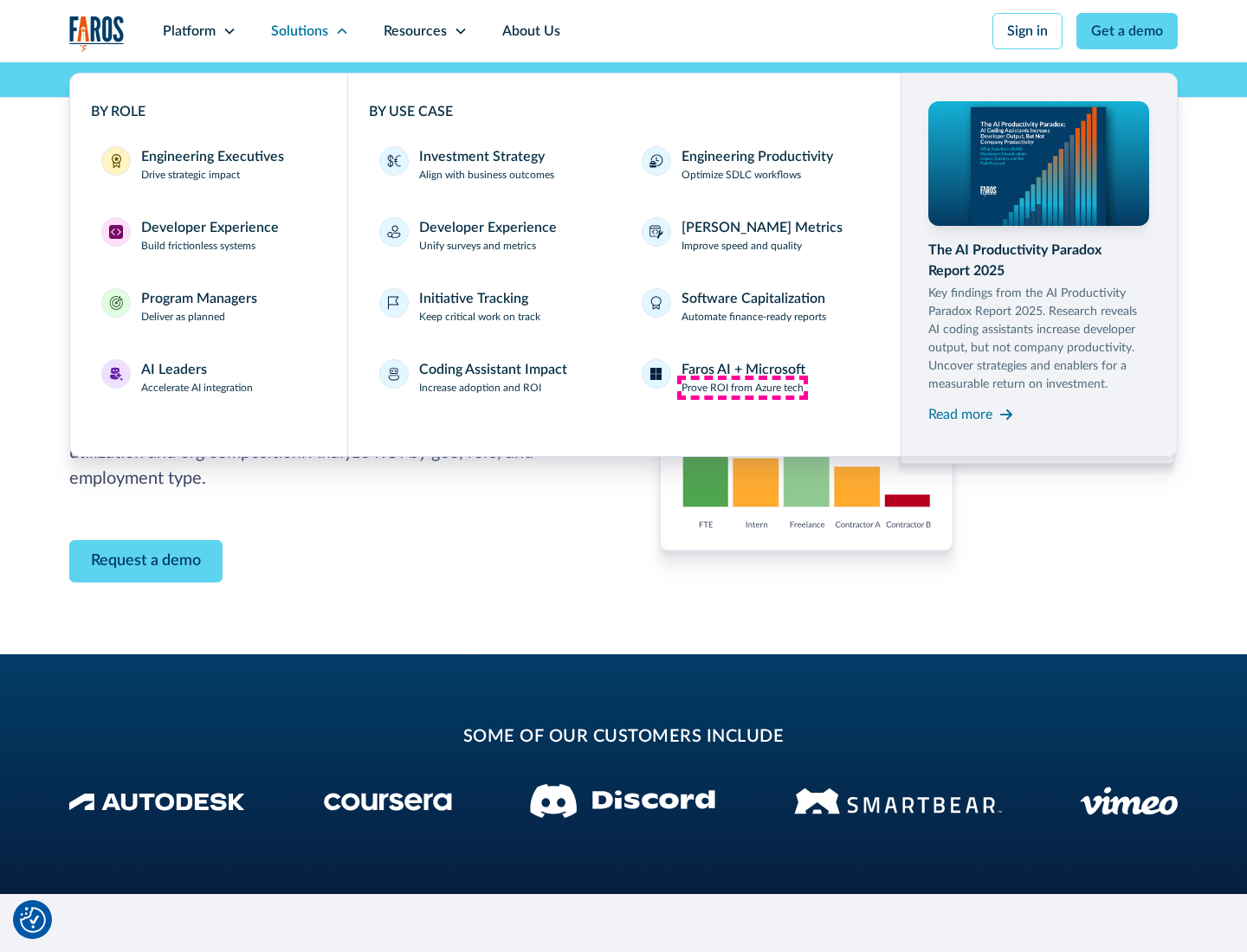
click at [742, 388] on p "Prove ROI from Azure tech" at bounding box center [743, 388] width 122 height 16
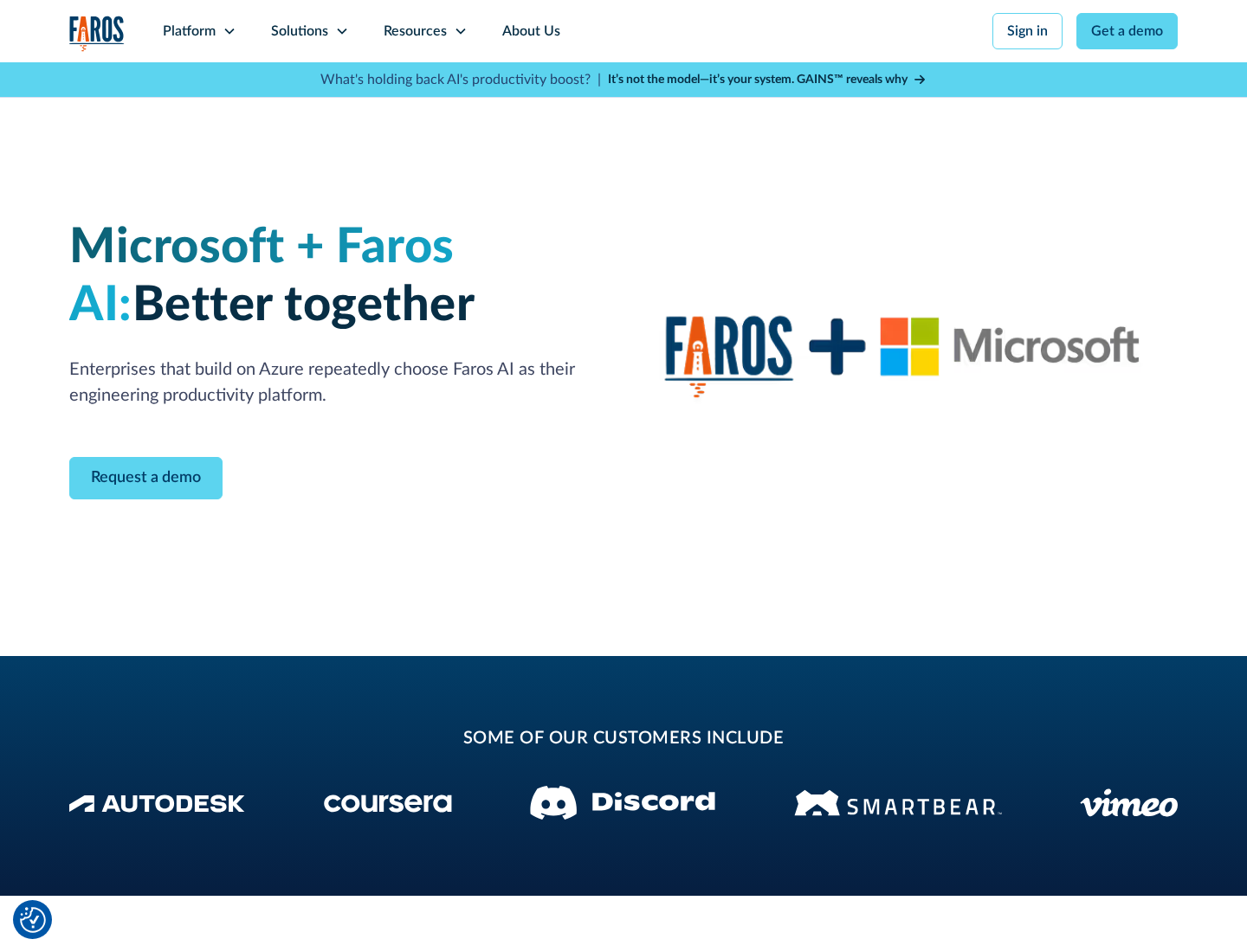
click at [341, 31] on icon at bounding box center [342, 31] width 14 height 14
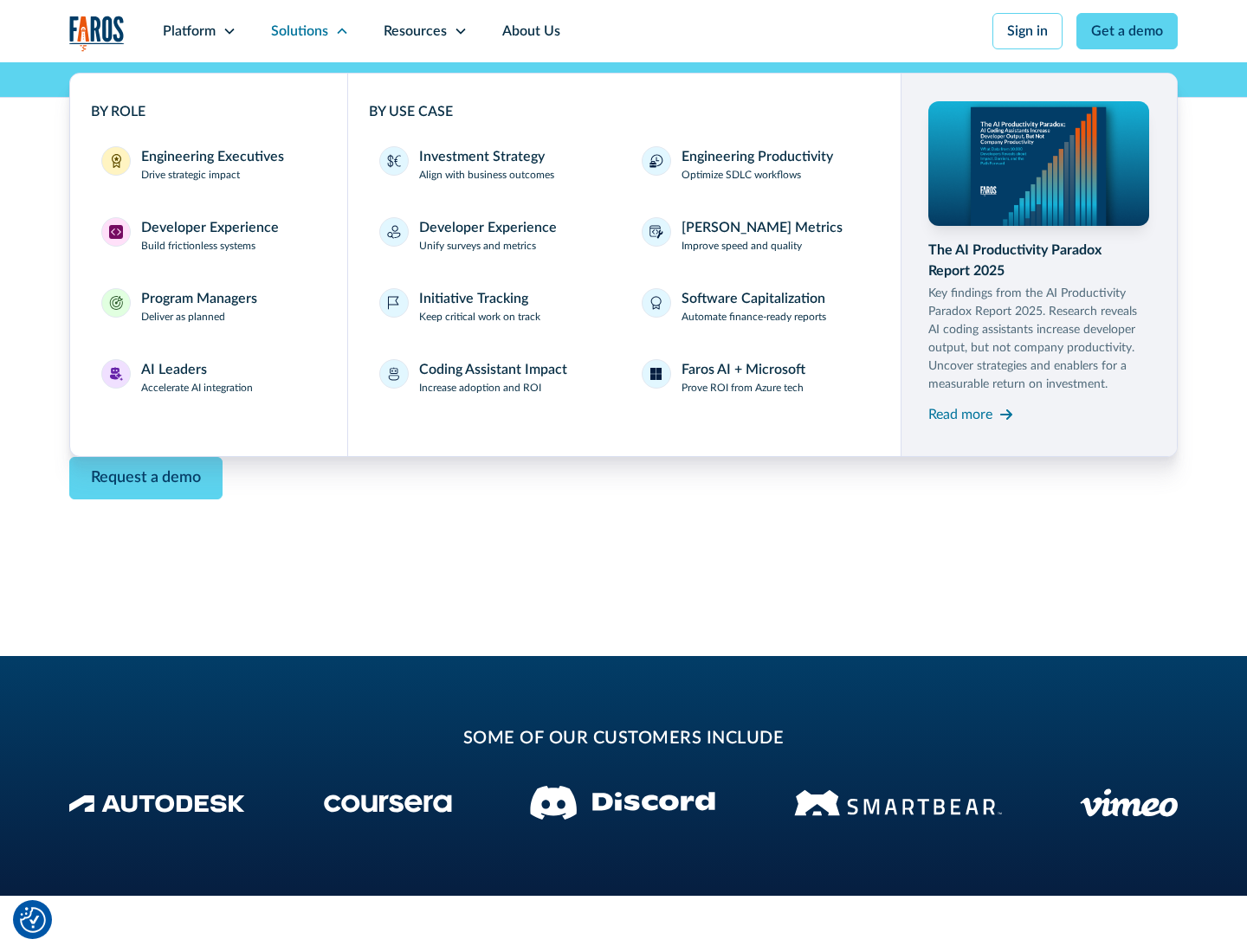
click at [960, 413] on div "Read more" at bounding box center [960, 414] width 64 height 21
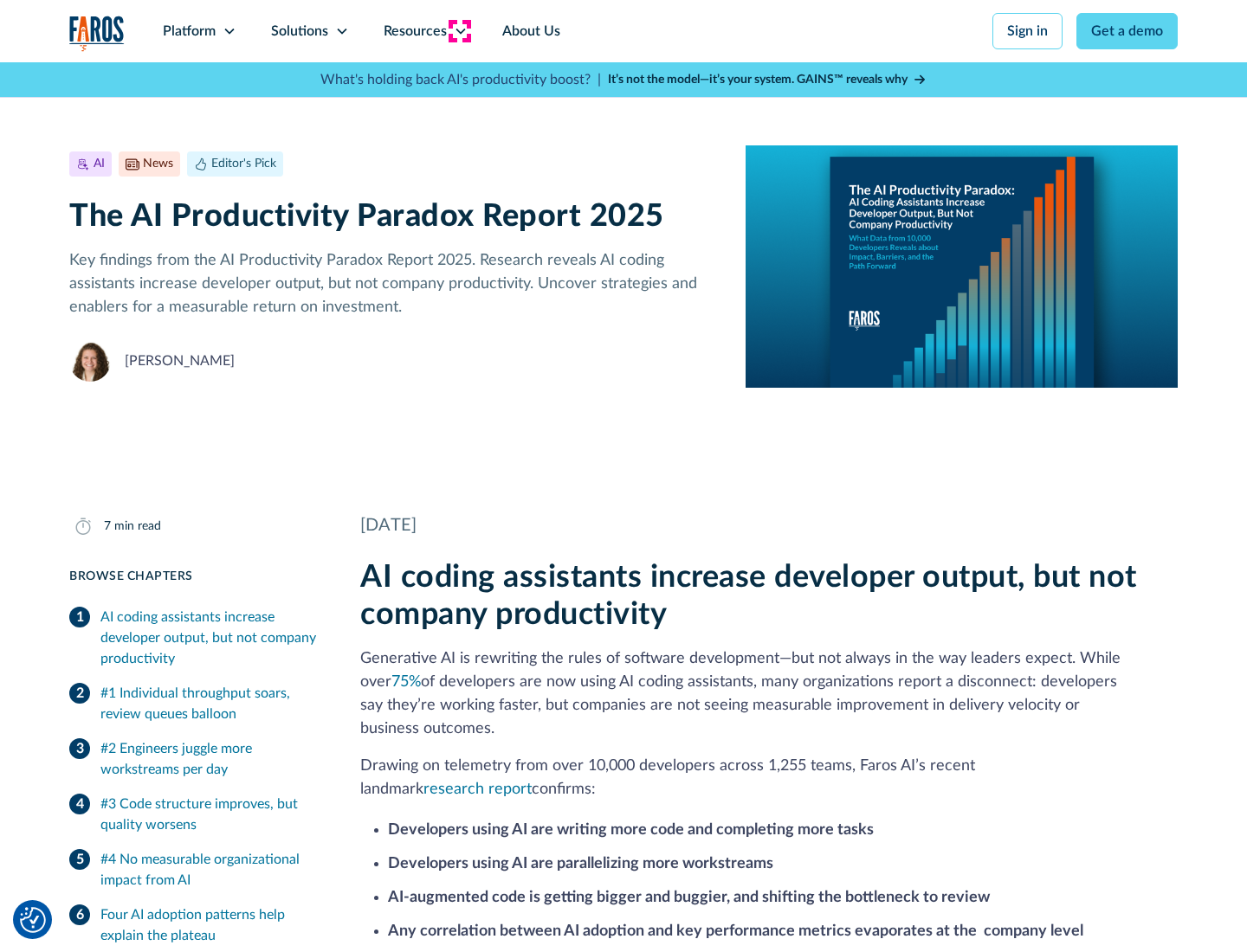
click at [459, 31] on icon at bounding box center [460, 31] width 14 height 14
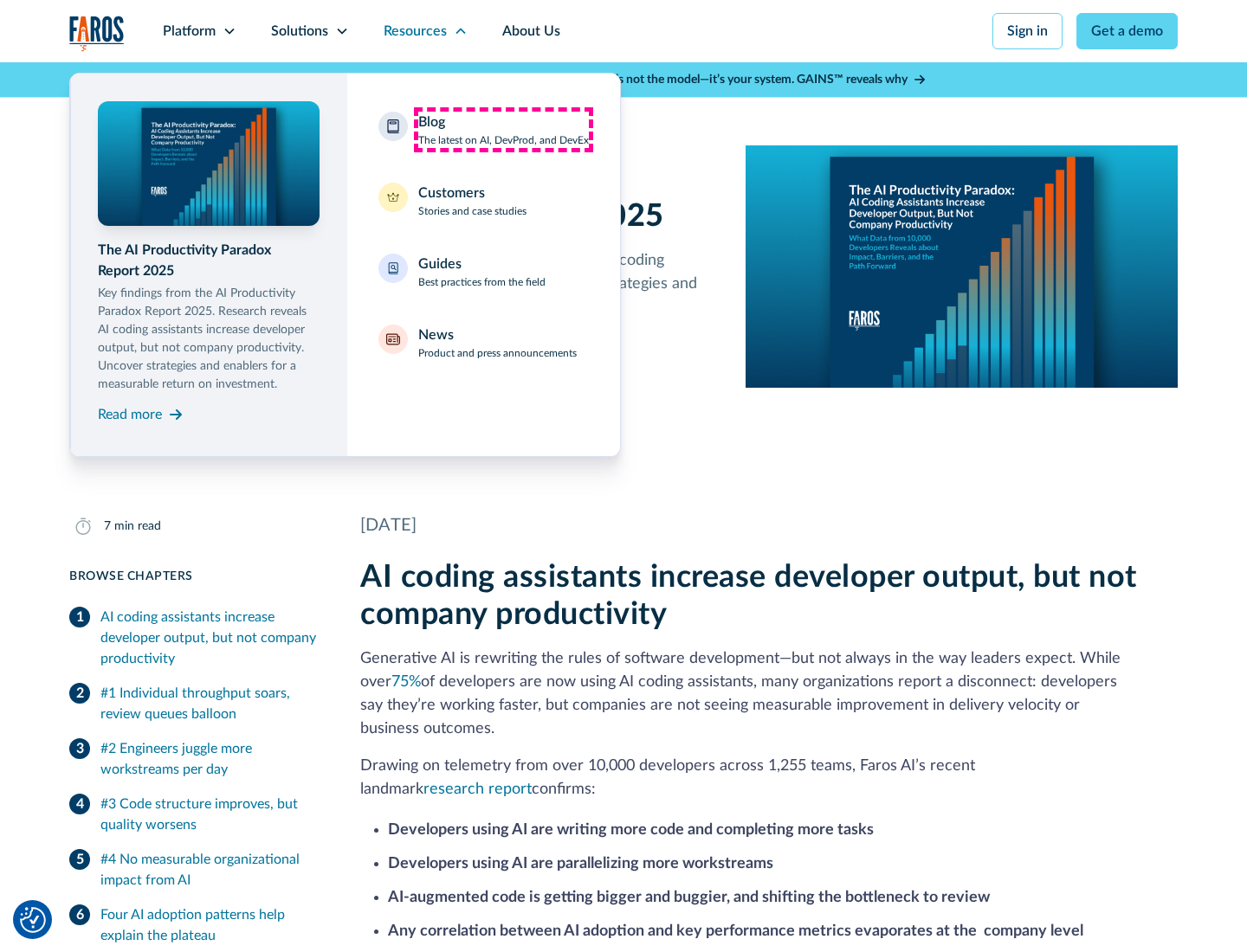
click at [503, 130] on div "Blog The latest on AI, DevProd, and DevEx" at bounding box center [503, 130] width 170 height 36
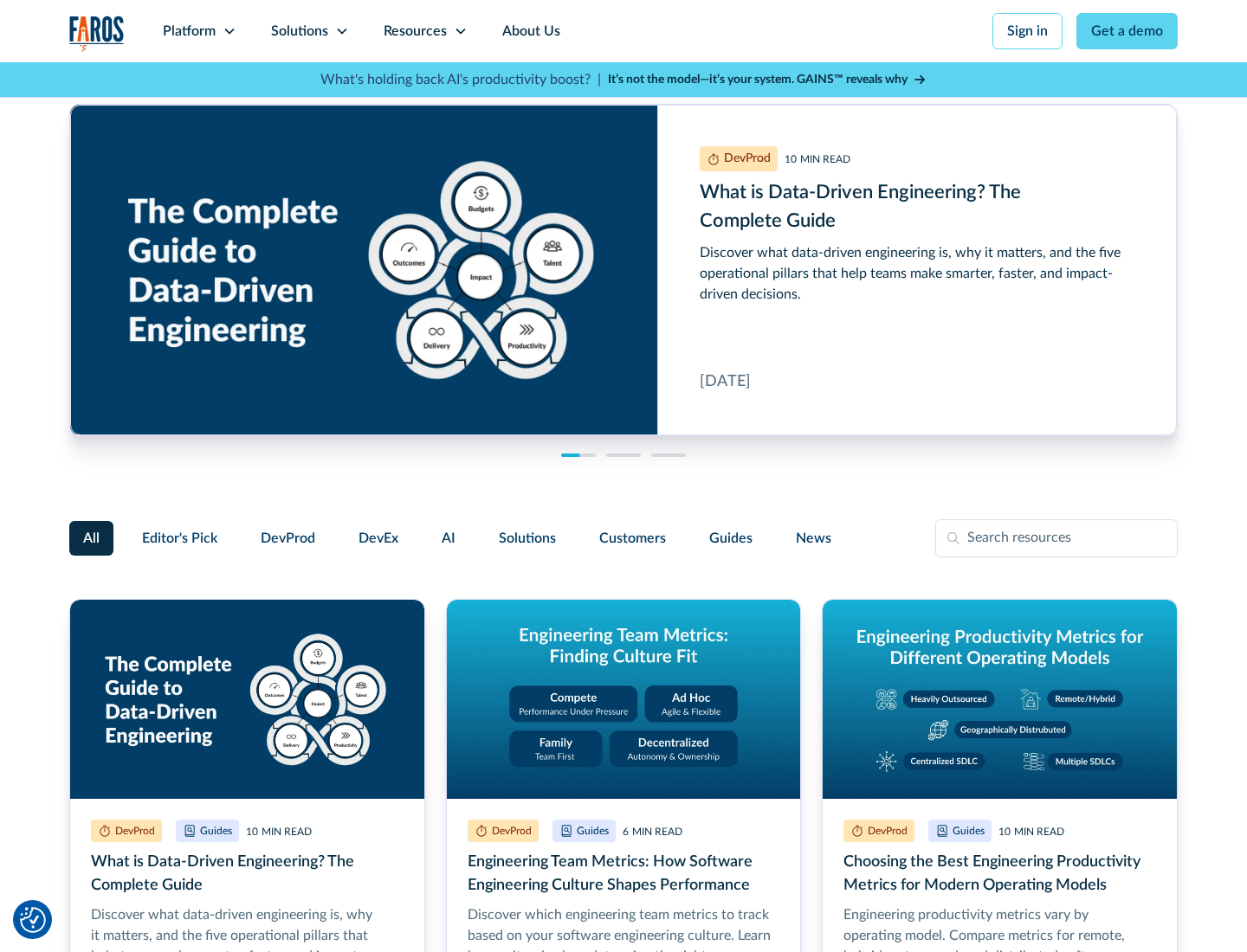
click at [1127, 31] on link "Get a demo" at bounding box center [1126, 31] width 101 height 36
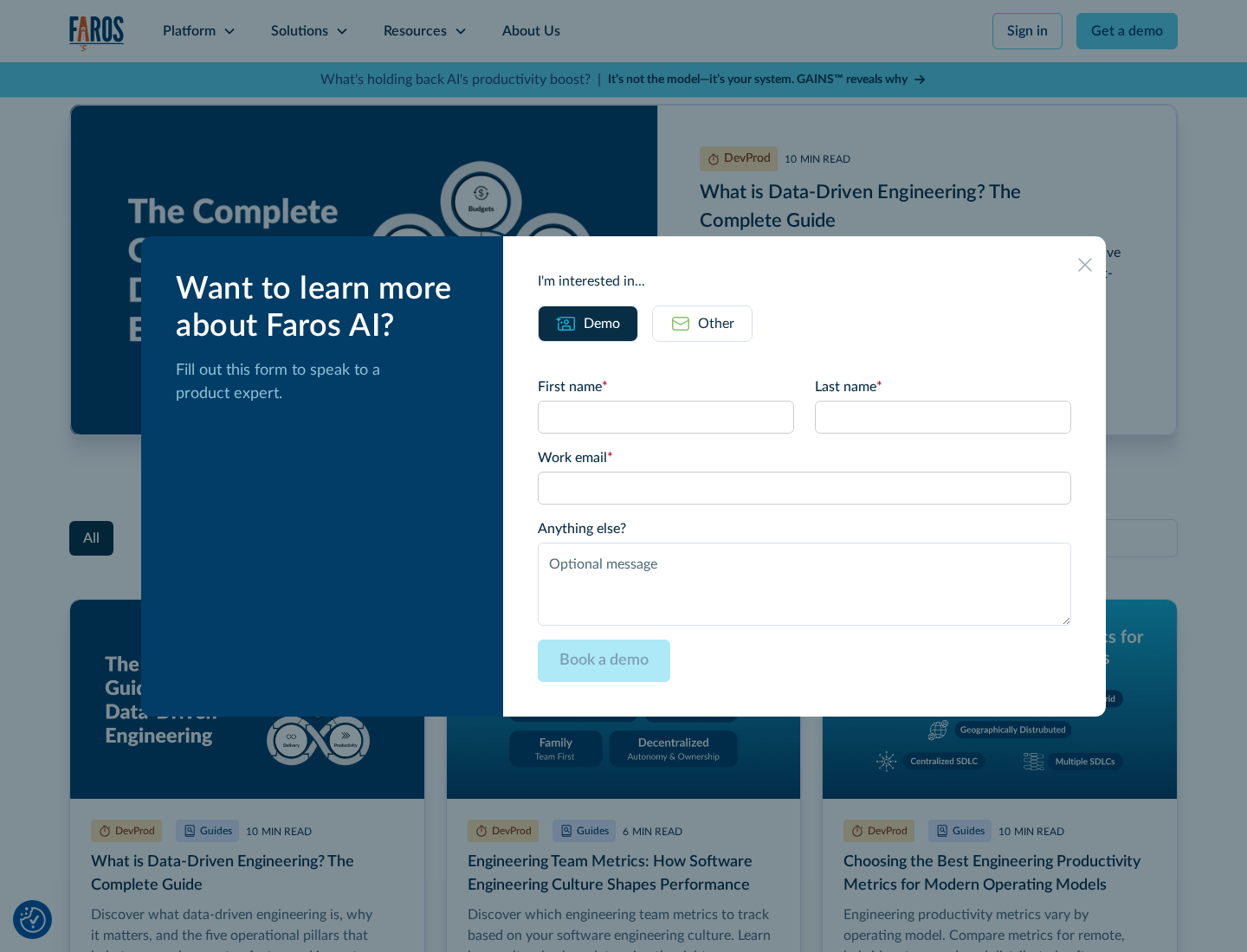
click at [702, 323] on div "Other" at bounding box center [715, 324] width 36 height 21
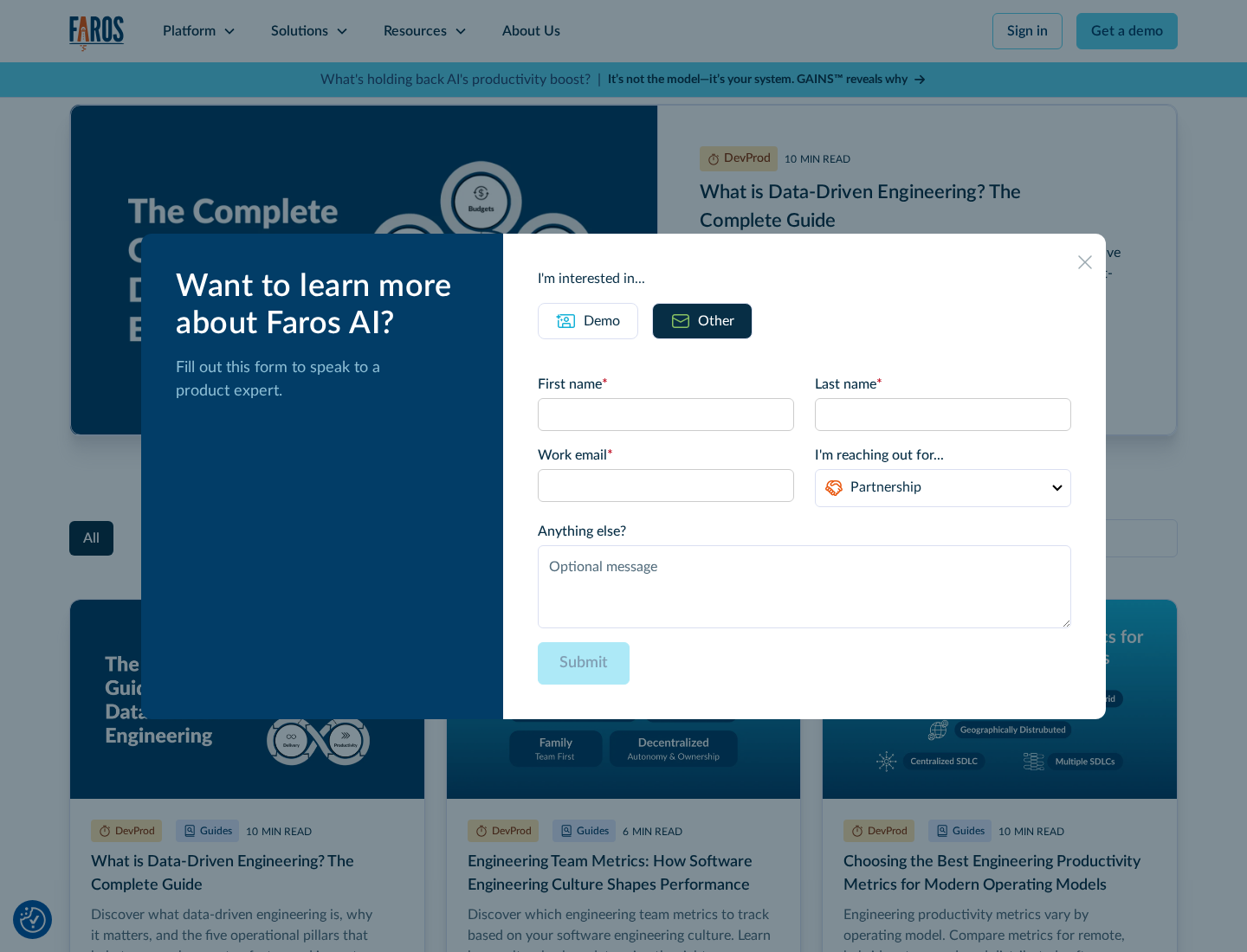
click at [1085, 261] on icon at bounding box center [1085, 263] width 14 height 14
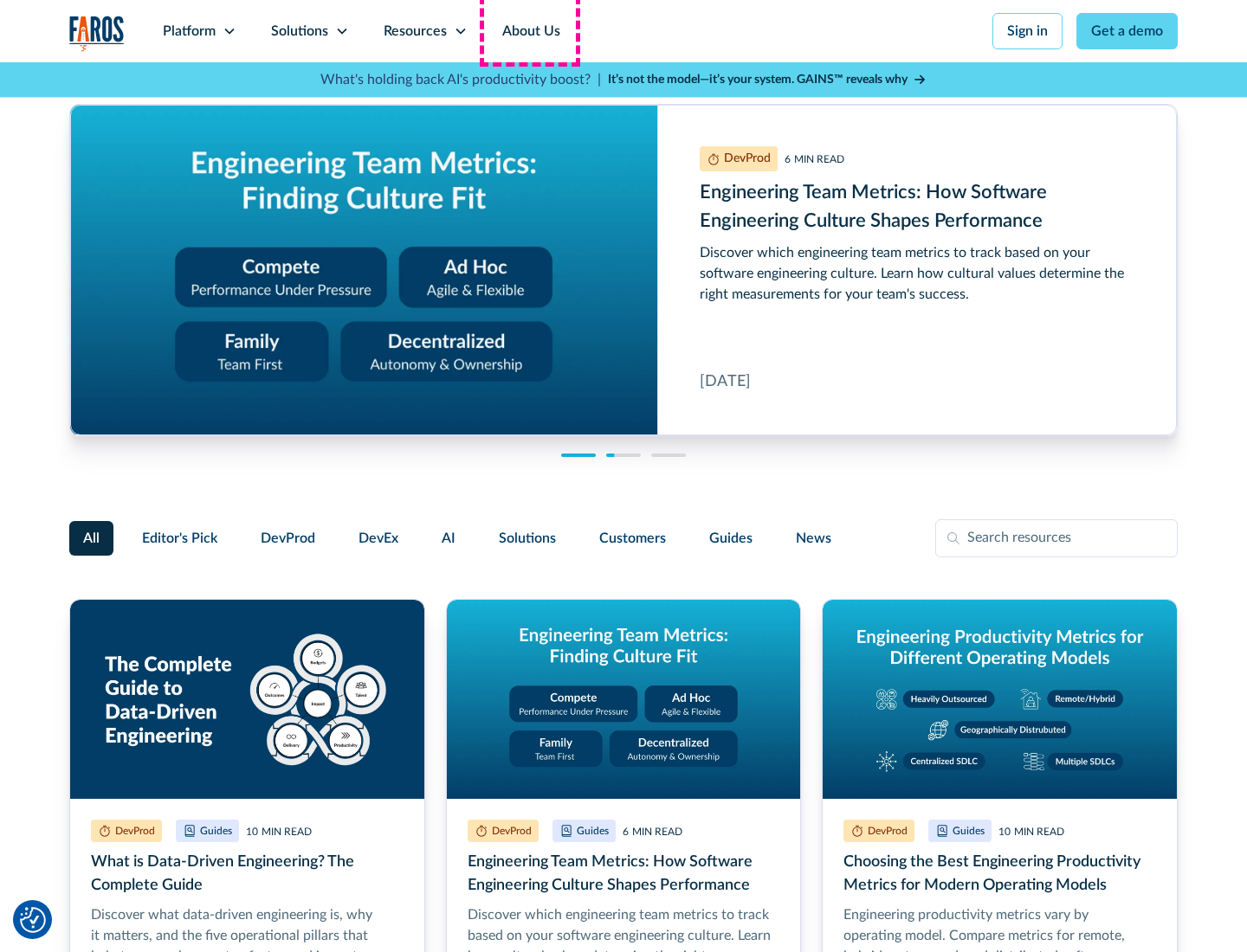
click at [529, 31] on link "About Us" at bounding box center [531, 31] width 93 height 63
